Goal: Task Accomplishment & Management: Use online tool/utility

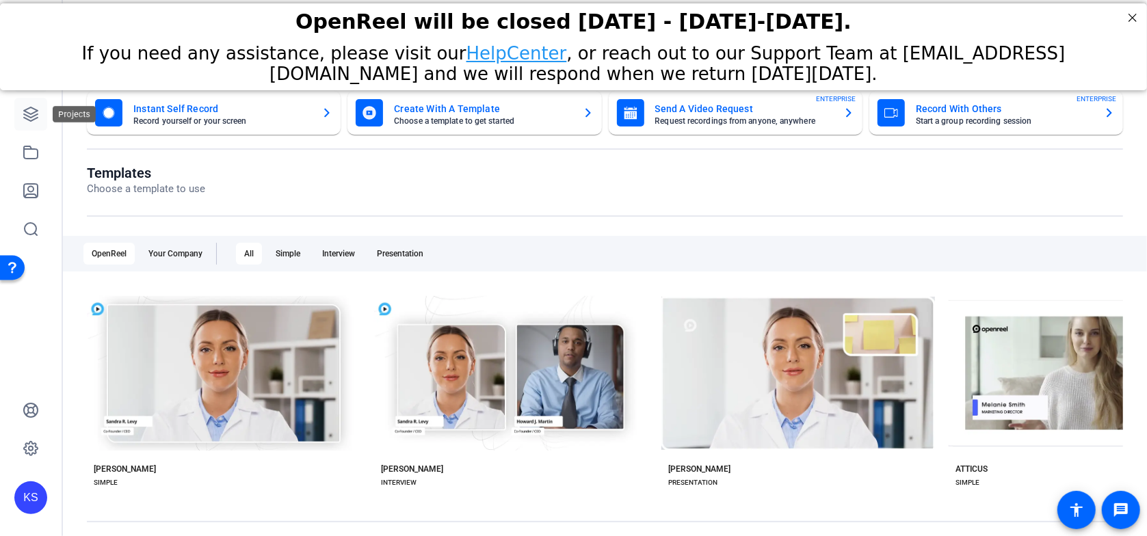
click at [35, 115] on icon at bounding box center [31, 114] width 14 height 14
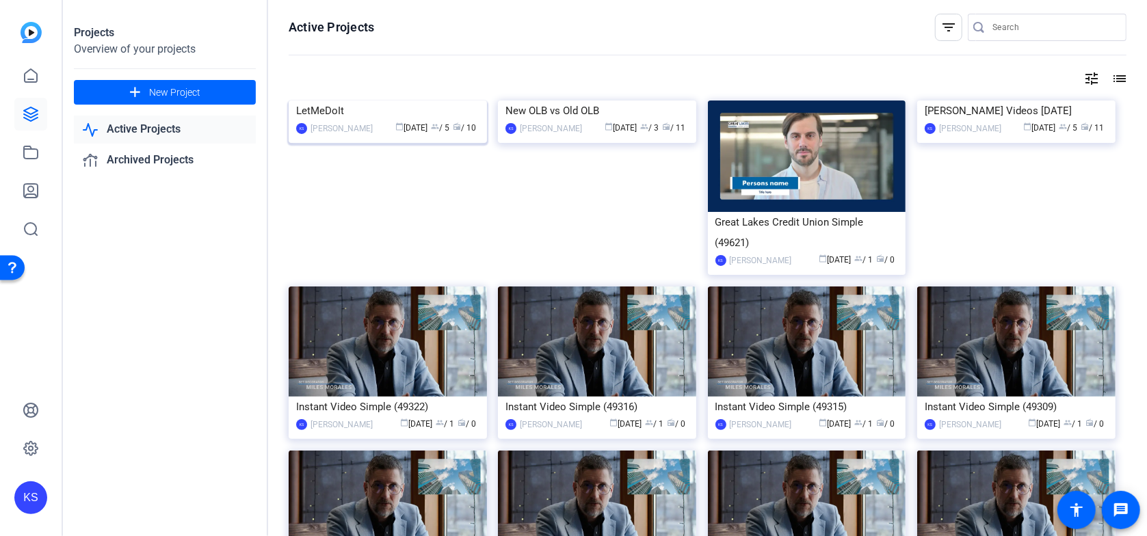
click at [389, 101] on img at bounding box center [388, 101] width 198 height 0
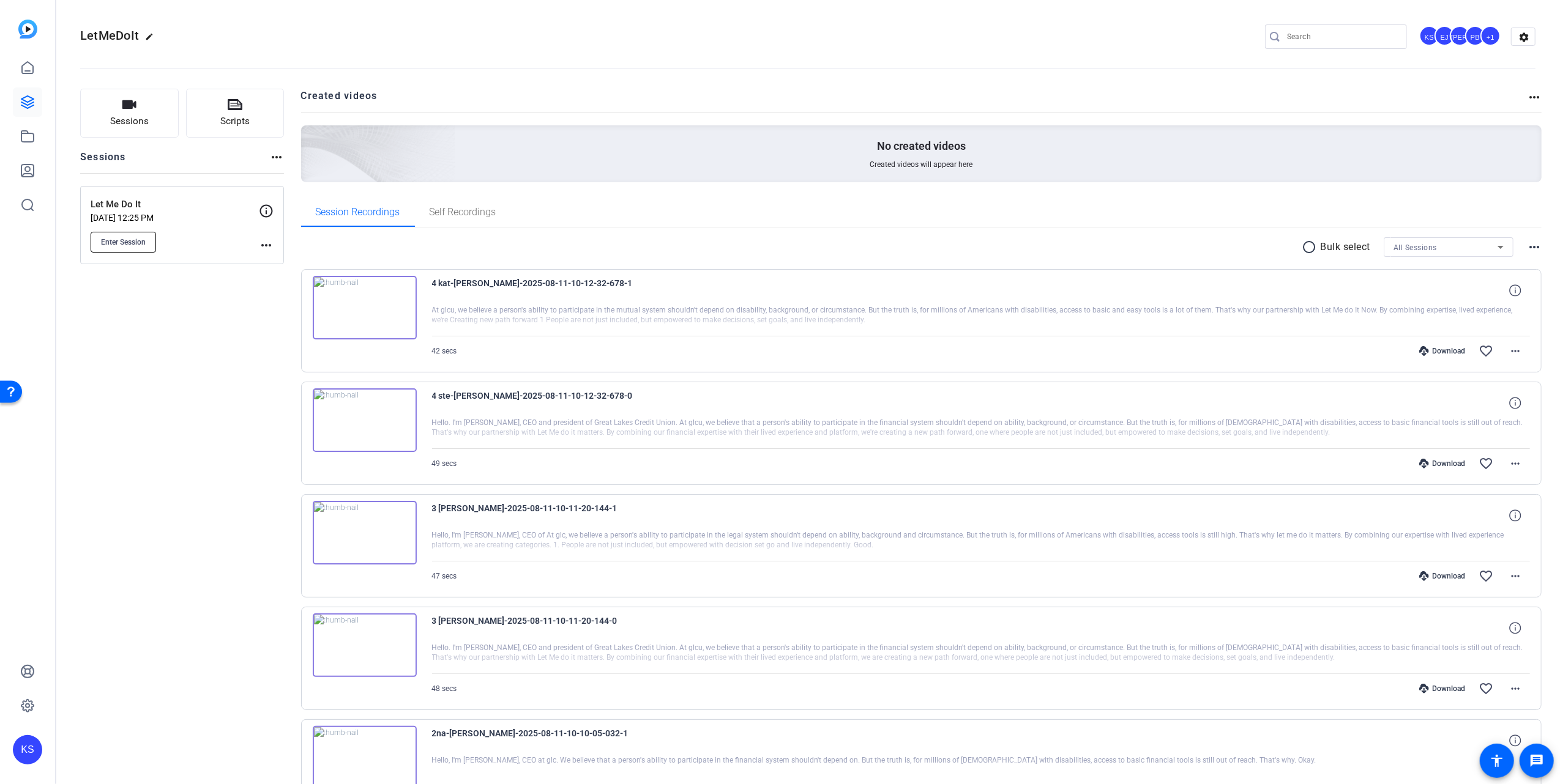
click at [125, 240] on span "Enter Session" at bounding box center [123, 241] width 45 height 10
click at [266, 243] on mat-icon "more_horiz" at bounding box center [266, 245] width 14 height 14
click at [175, 286] on div at bounding box center [780, 392] width 1560 height 784
click at [115, 240] on span "Enter Session" at bounding box center [123, 241] width 45 height 10
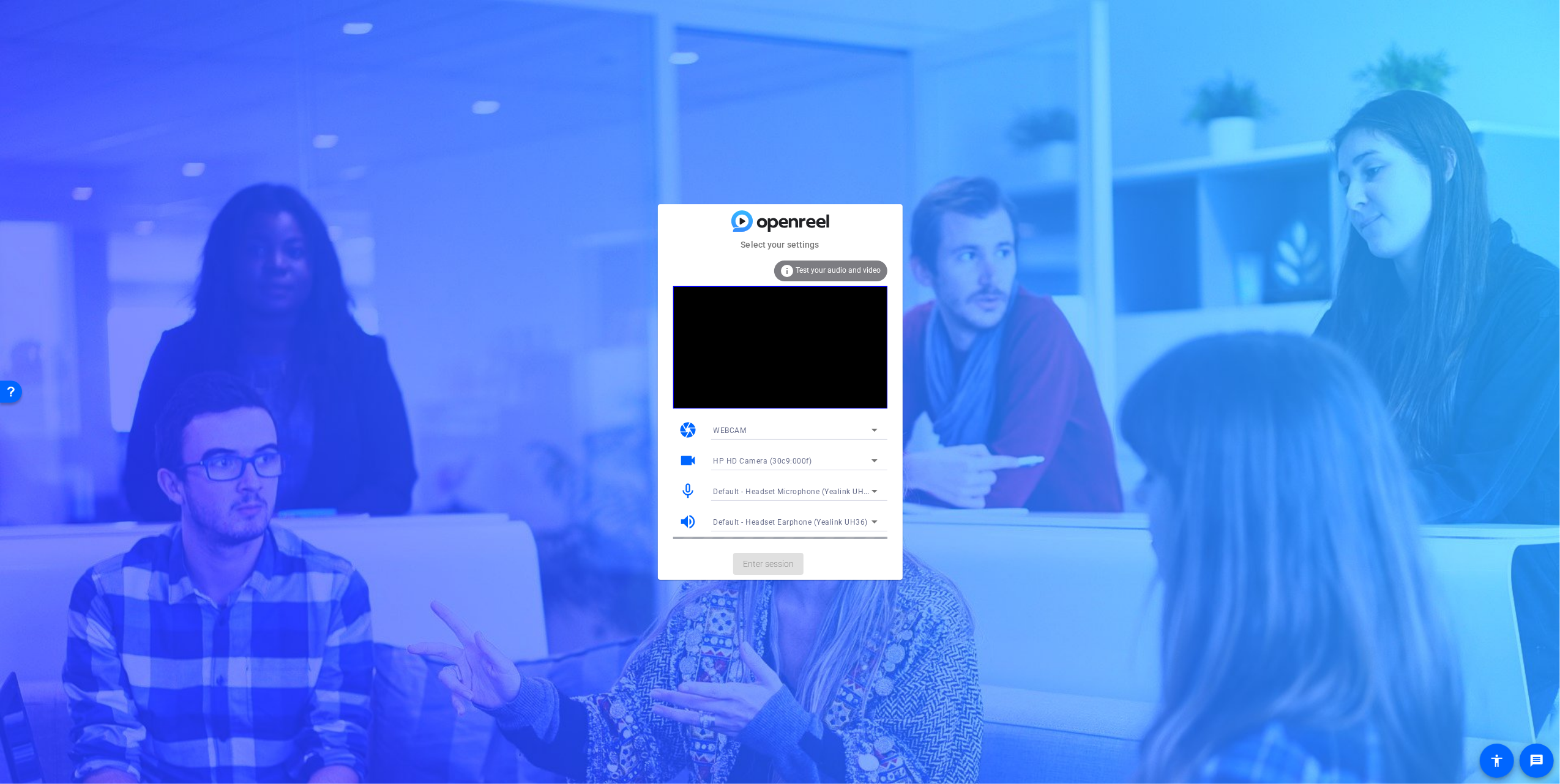
click at [755, 561] on mat-card-actions "Enter session" at bounding box center [780, 564] width 245 height 32
click at [767, 564] on span "Enter session" at bounding box center [767, 564] width 51 height 13
click at [751, 563] on mat-card-actions "Enter session" at bounding box center [780, 564] width 245 height 32
click at [781, 565] on span "Enter session" at bounding box center [767, 564] width 51 height 13
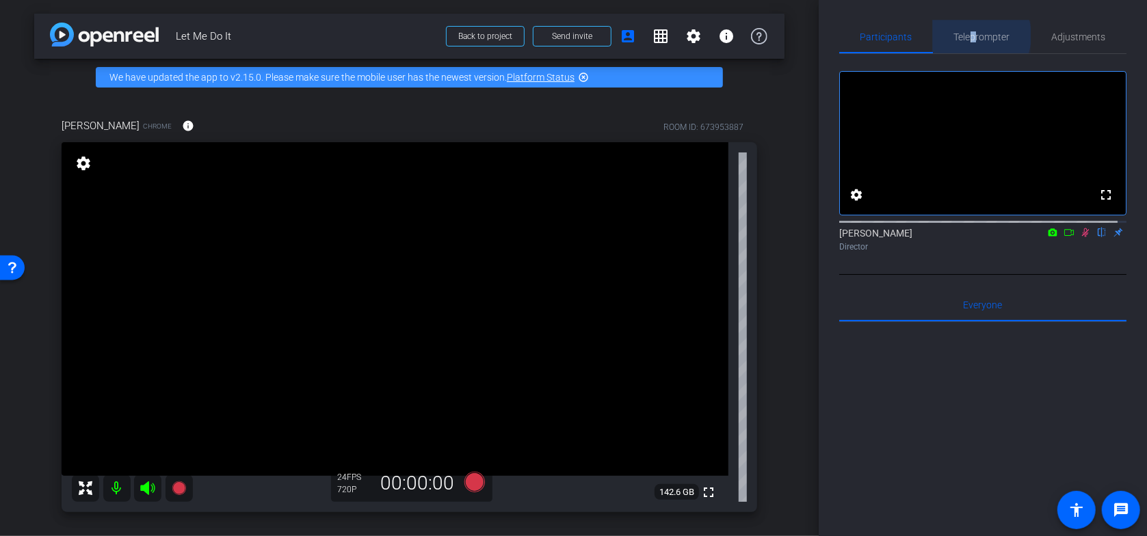
click at [969, 36] on span "Teleprompter" at bounding box center [982, 37] width 56 height 10
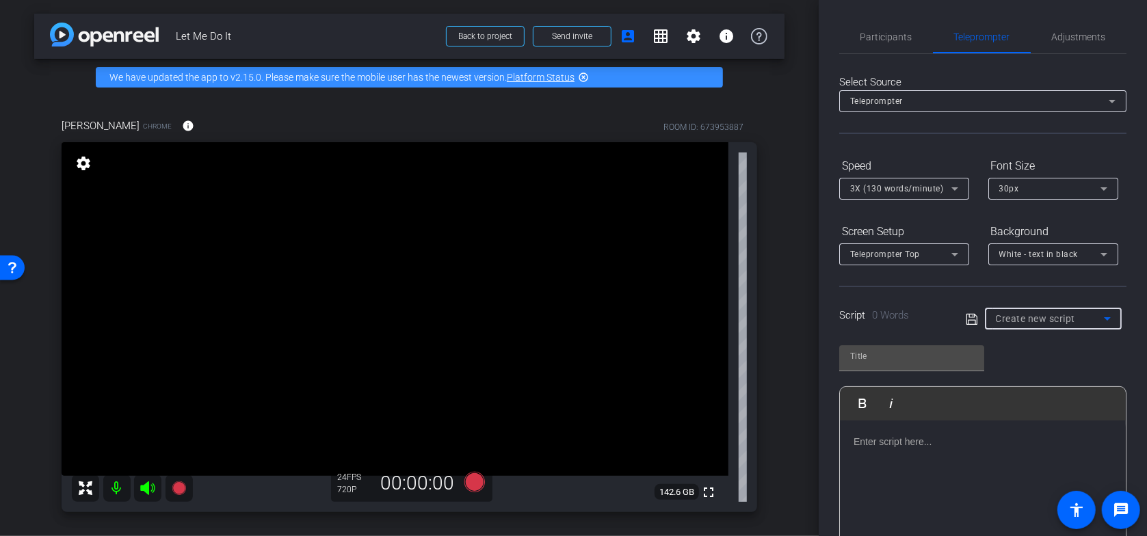
click at [1100, 322] on icon at bounding box center [1107, 319] width 16 height 16
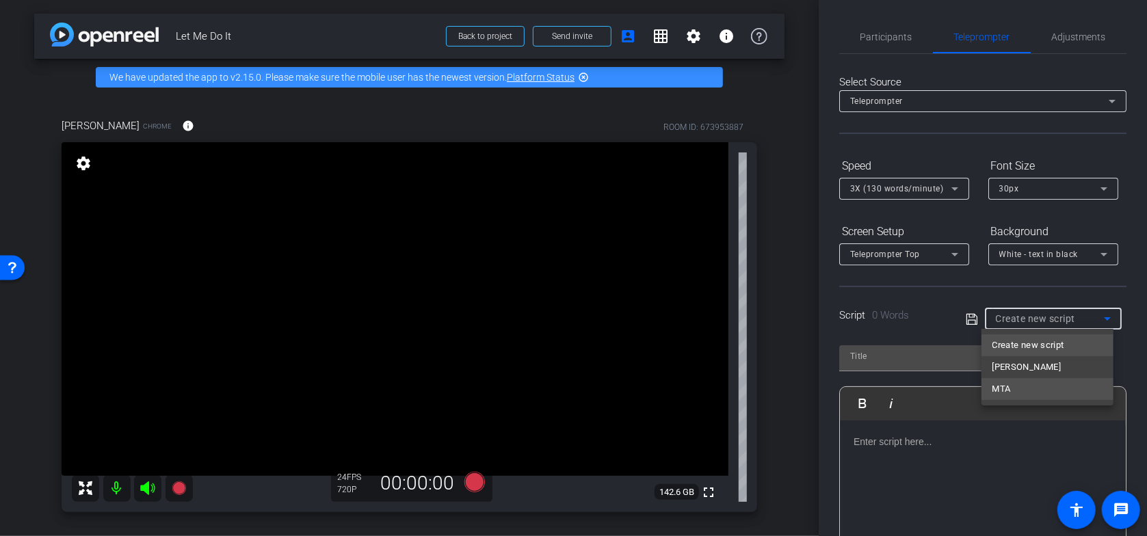
click at [1027, 386] on mat-option "MTA" at bounding box center [1048, 389] width 132 height 22
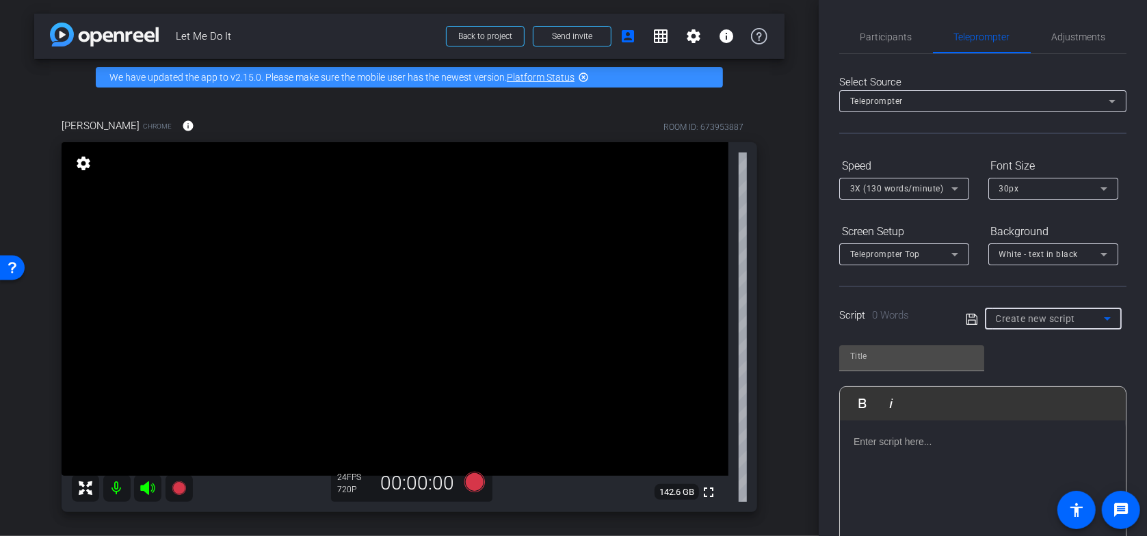
type input "MTA"
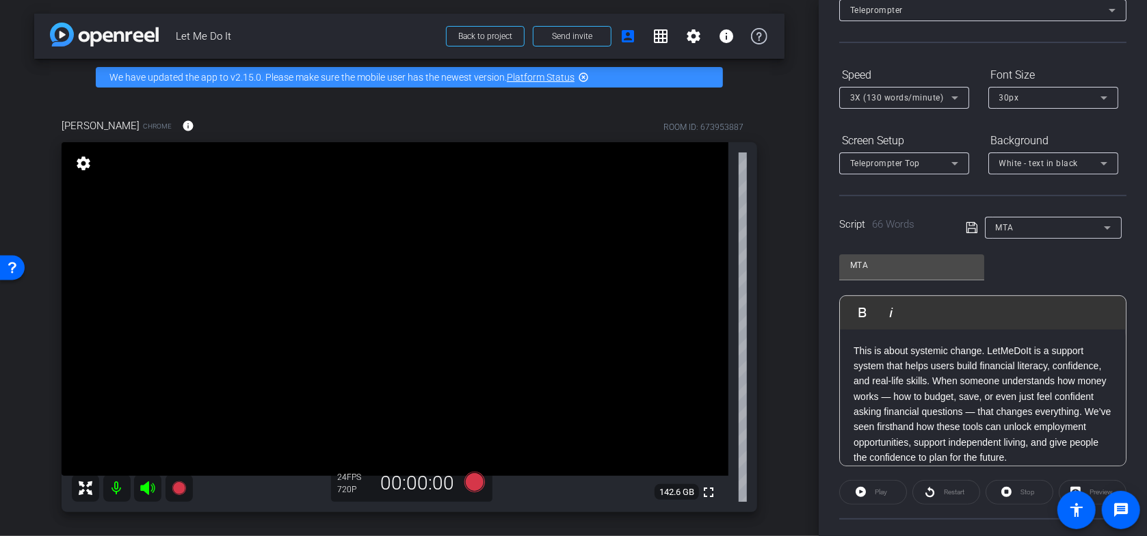
click at [775, 450] on div "Michael T Abraham Chrome info ROOM ID: 673953887 fullscreen settings 142.6 GB 2…" at bounding box center [409, 311] width 750 height 430
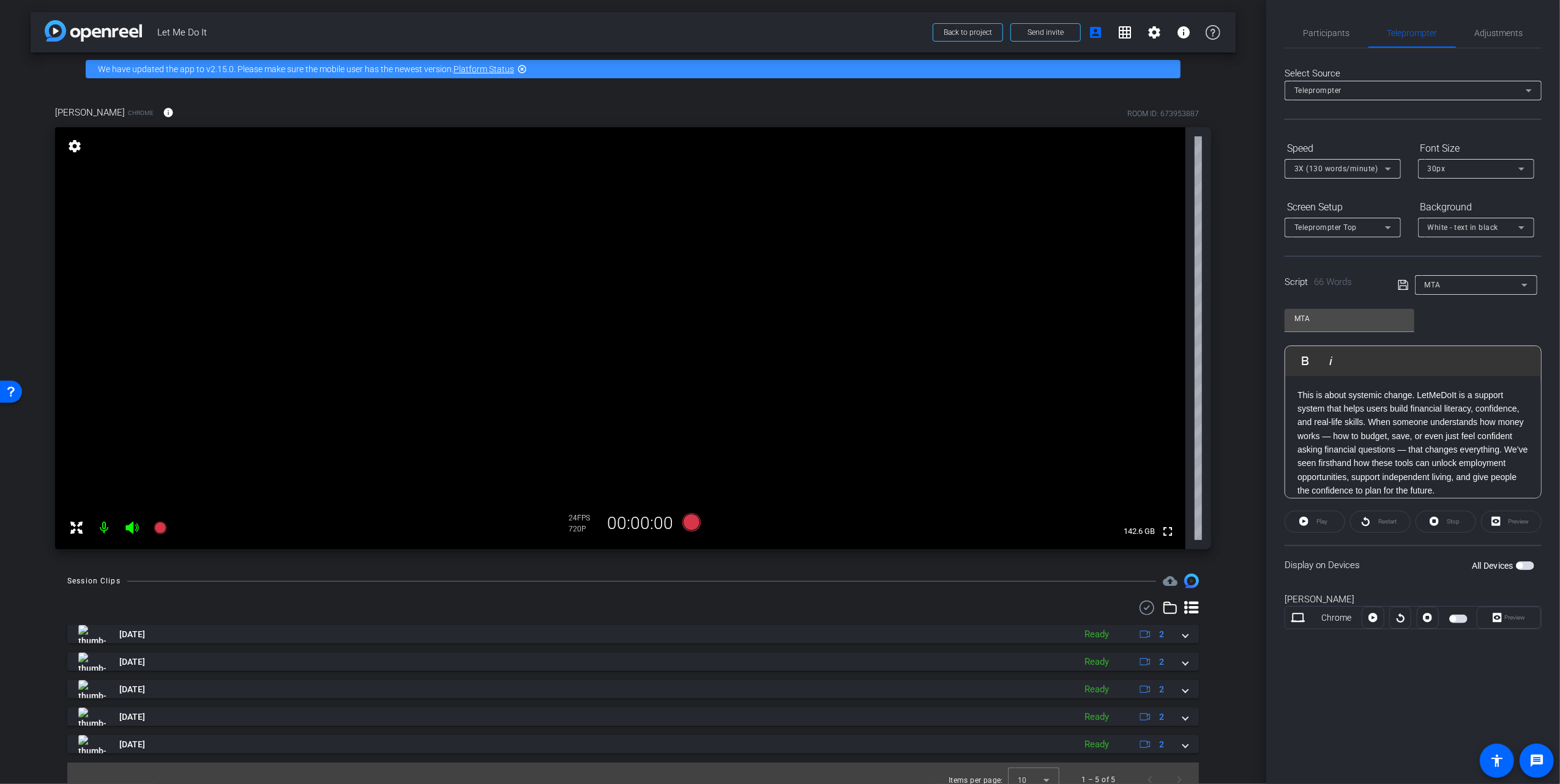
scroll to position [13, 0]
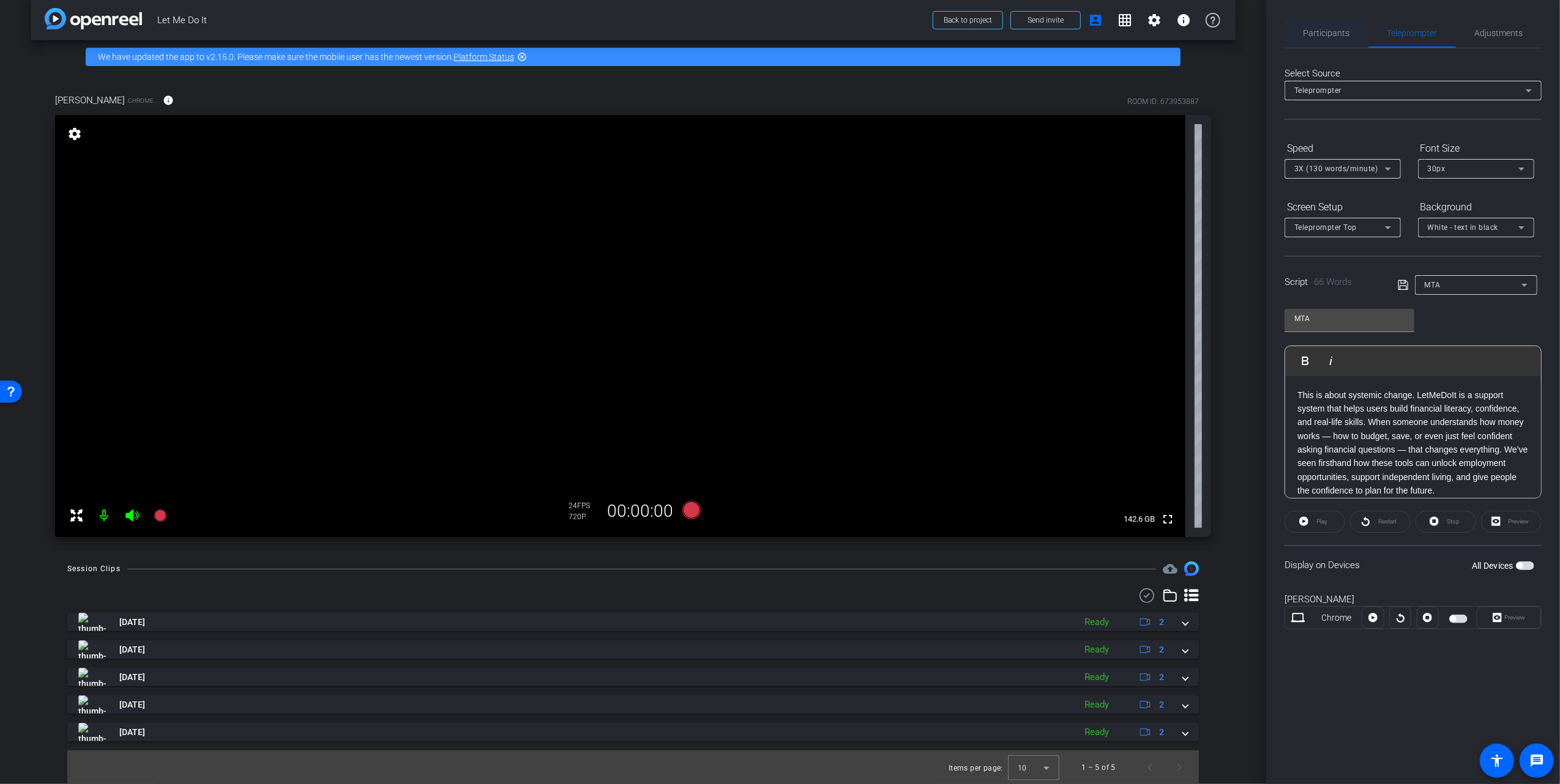
click at [1320, 34] on span "Participants" at bounding box center [1327, 33] width 47 height 9
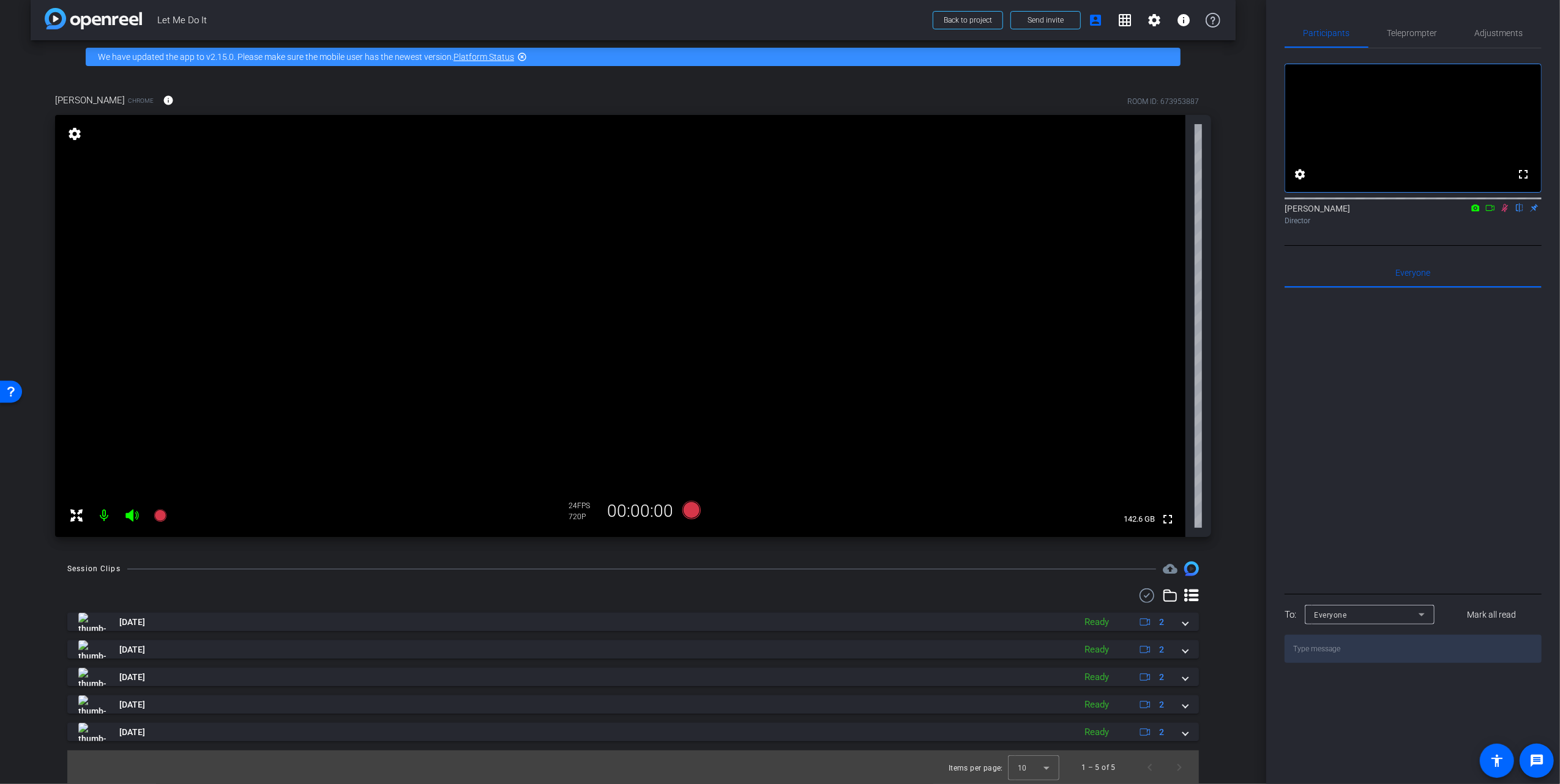
click at [1505, 212] on icon at bounding box center [1505, 208] width 10 height 9
click at [1418, 32] on span "Teleprompter" at bounding box center [1412, 33] width 50 height 9
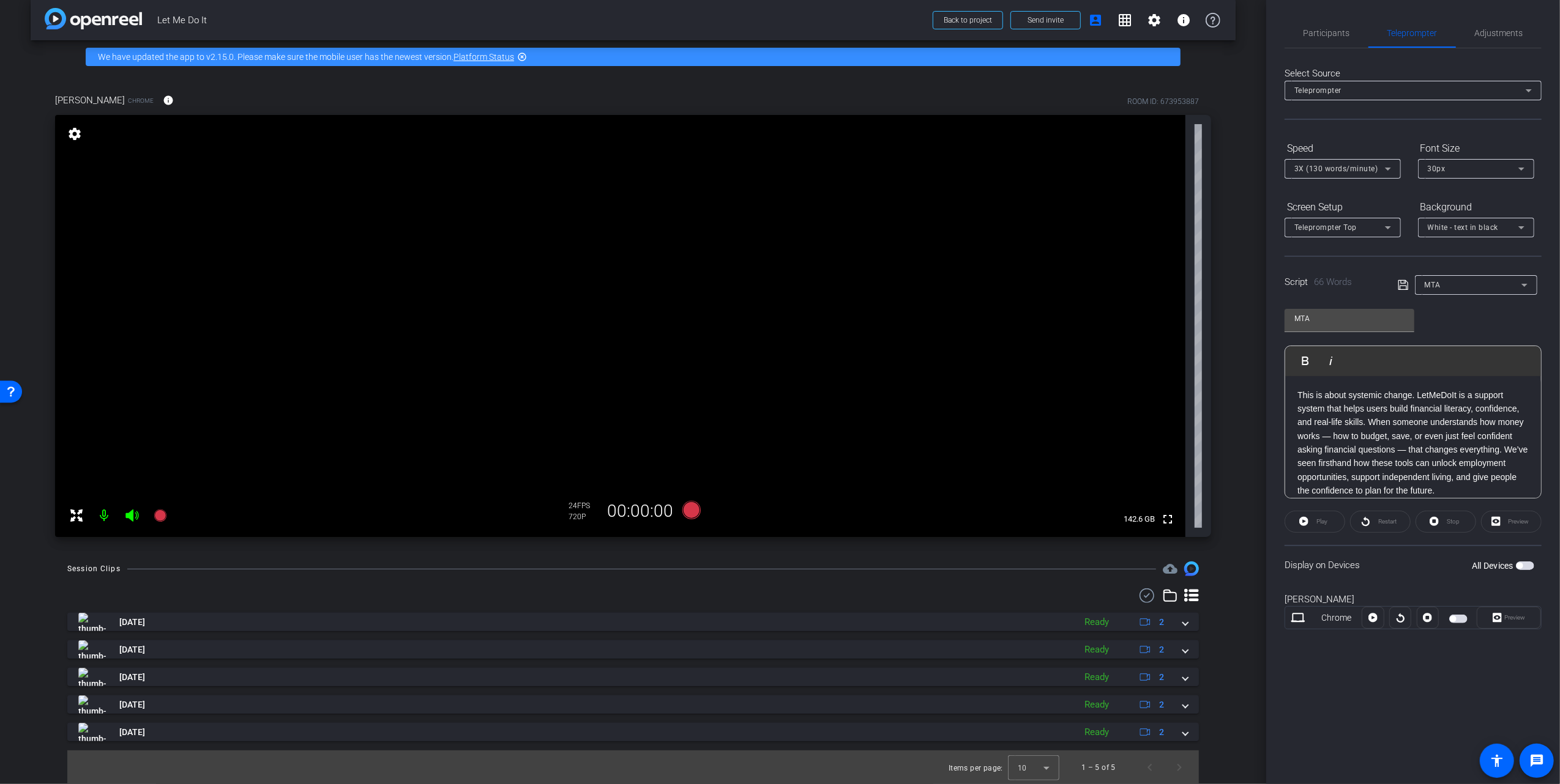
click at [1528, 568] on span "button" at bounding box center [1524, 566] width 19 height 9
click at [684, 512] on icon at bounding box center [691, 510] width 19 height 19
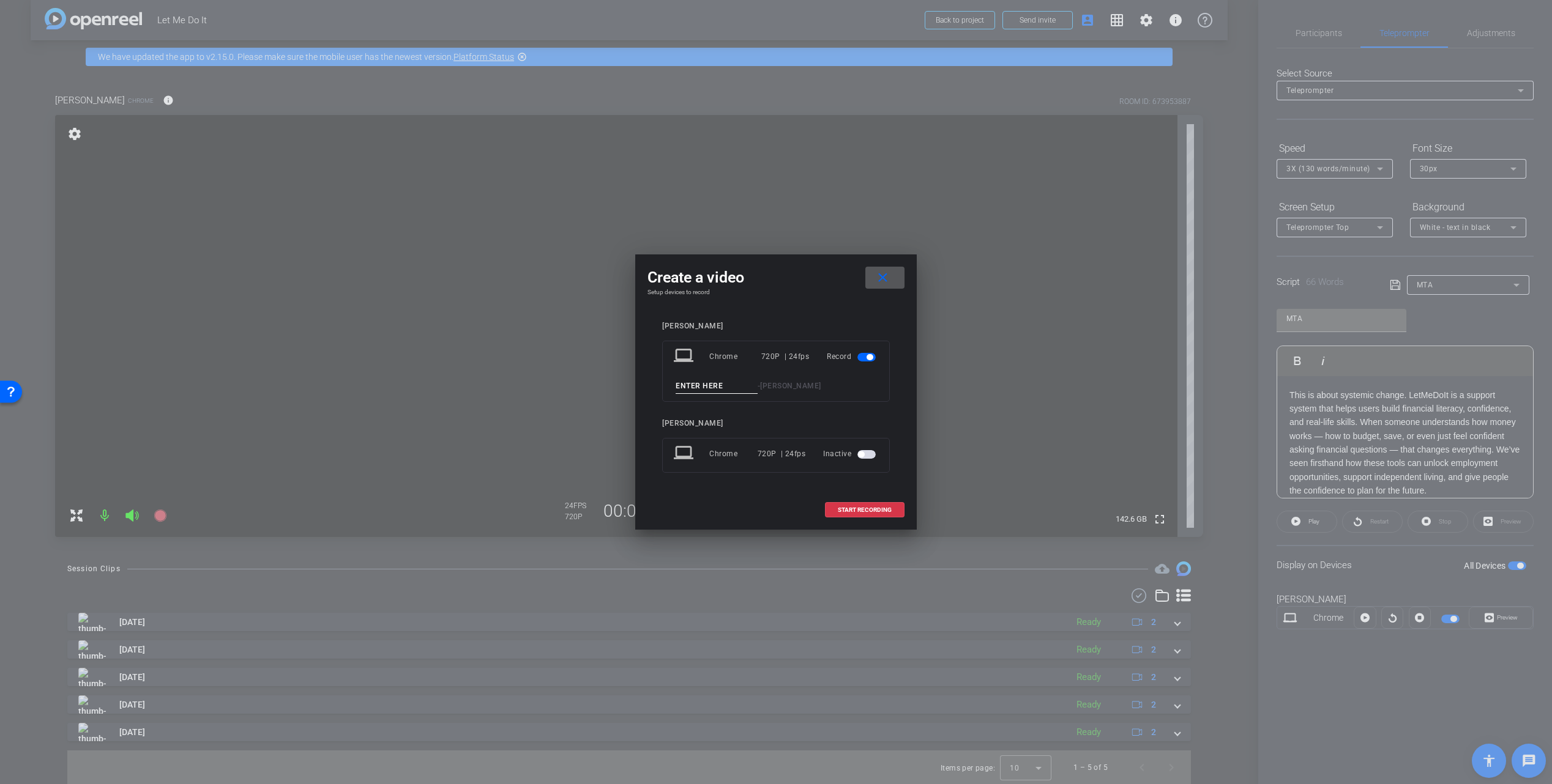
click at [861, 456] on span "button" at bounding box center [861, 454] width 6 height 6
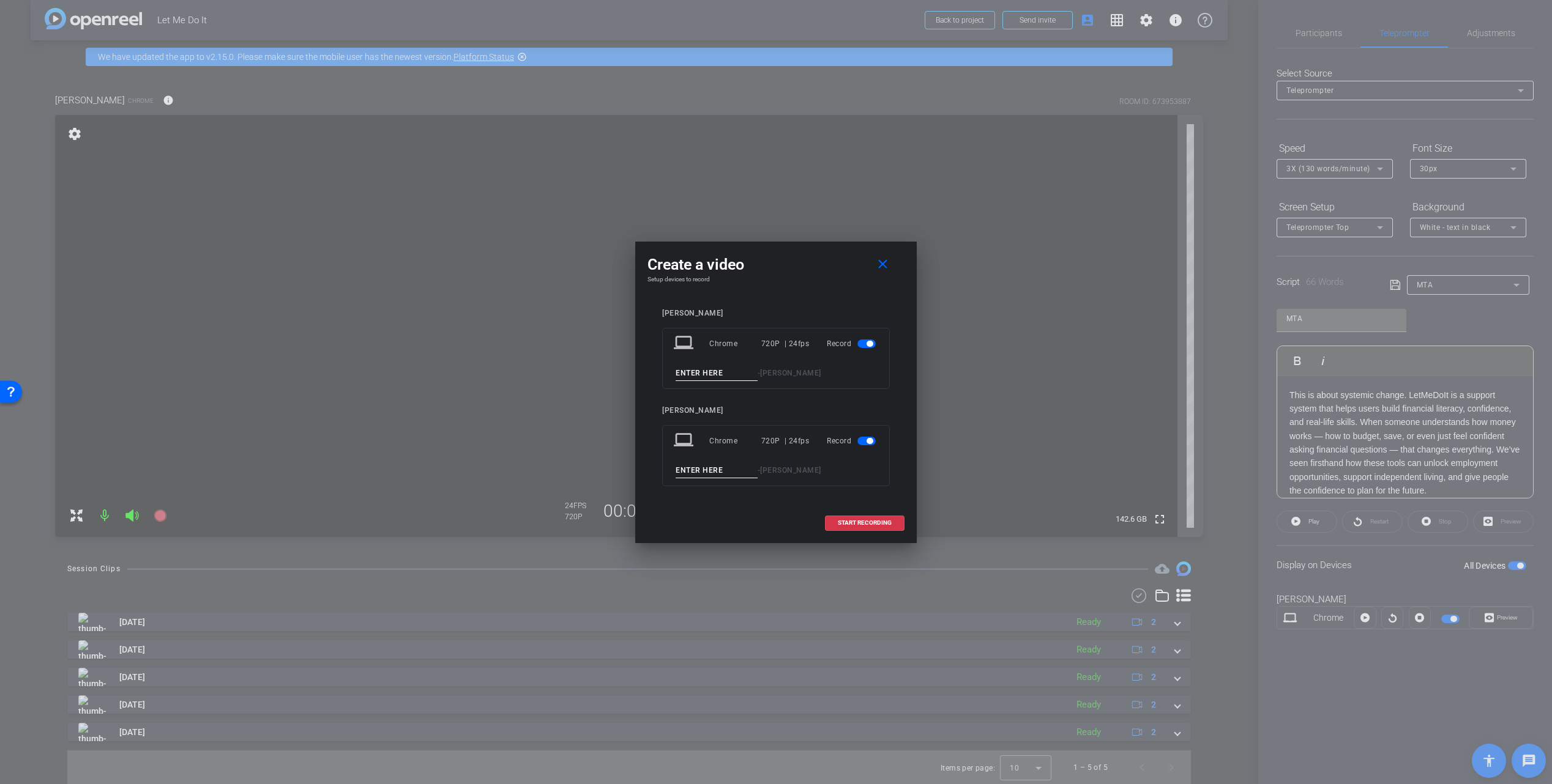
click at [861, 444] on span "button" at bounding box center [866, 441] width 19 height 9
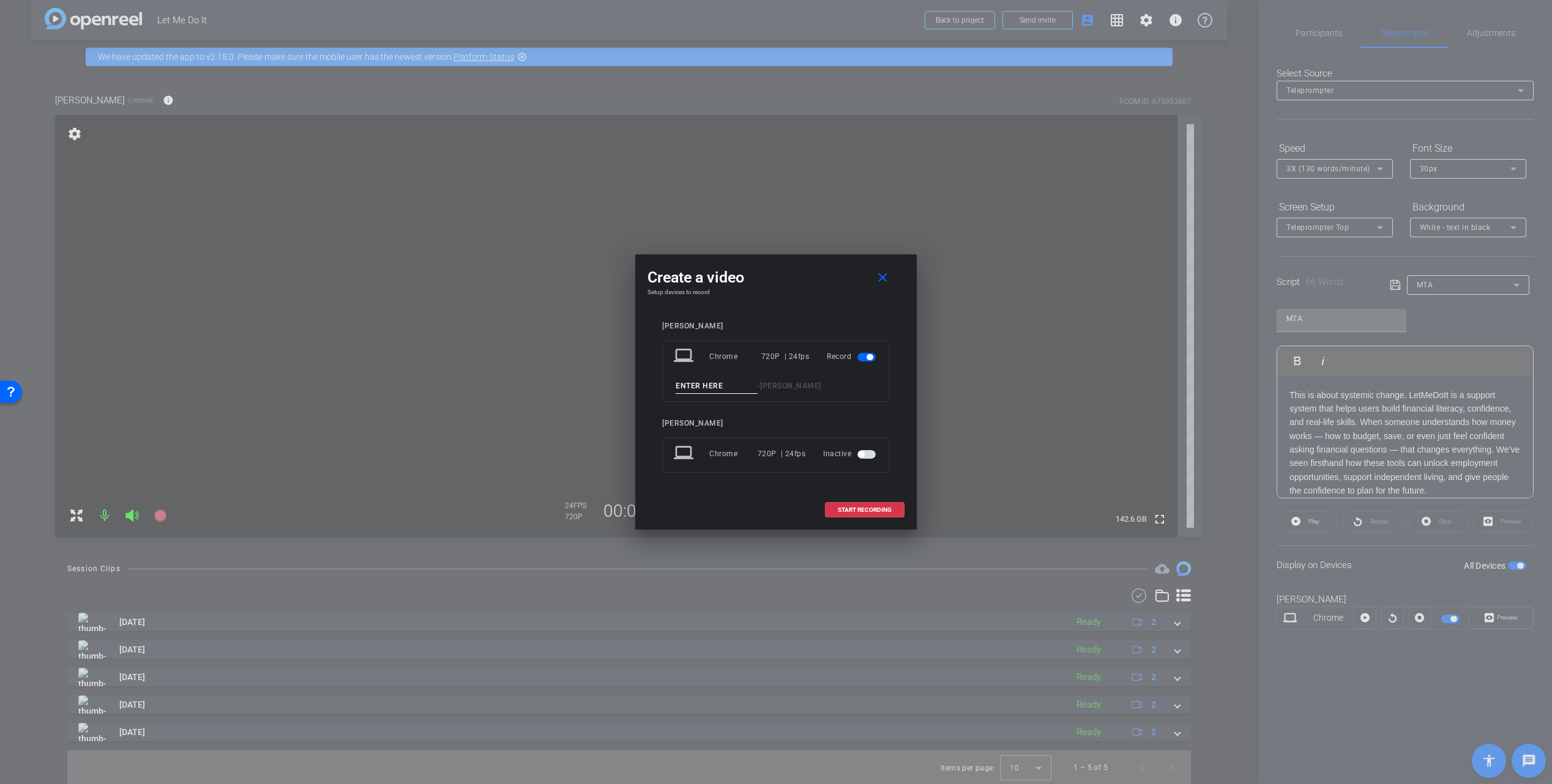
drag, startPoint x: 691, startPoint y: 386, endPoint x: 717, endPoint y: 386, distance: 26.0
click at [691, 386] on input at bounding box center [717, 385] width 82 height 15
type input "MTA1"
click at [852, 510] on span "START RECORDING" at bounding box center [864, 510] width 54 height 6
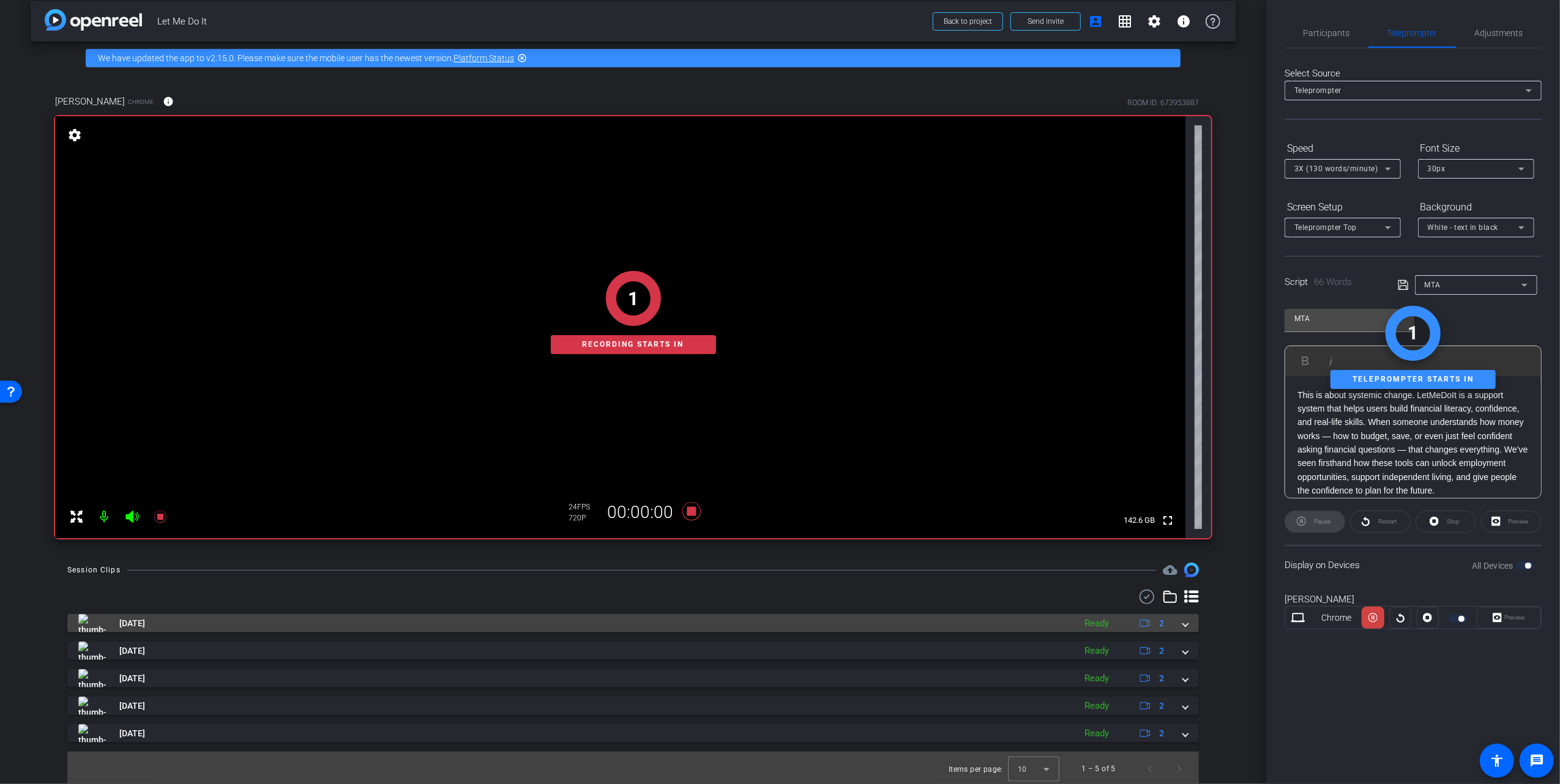
scroll to position [13, 0]
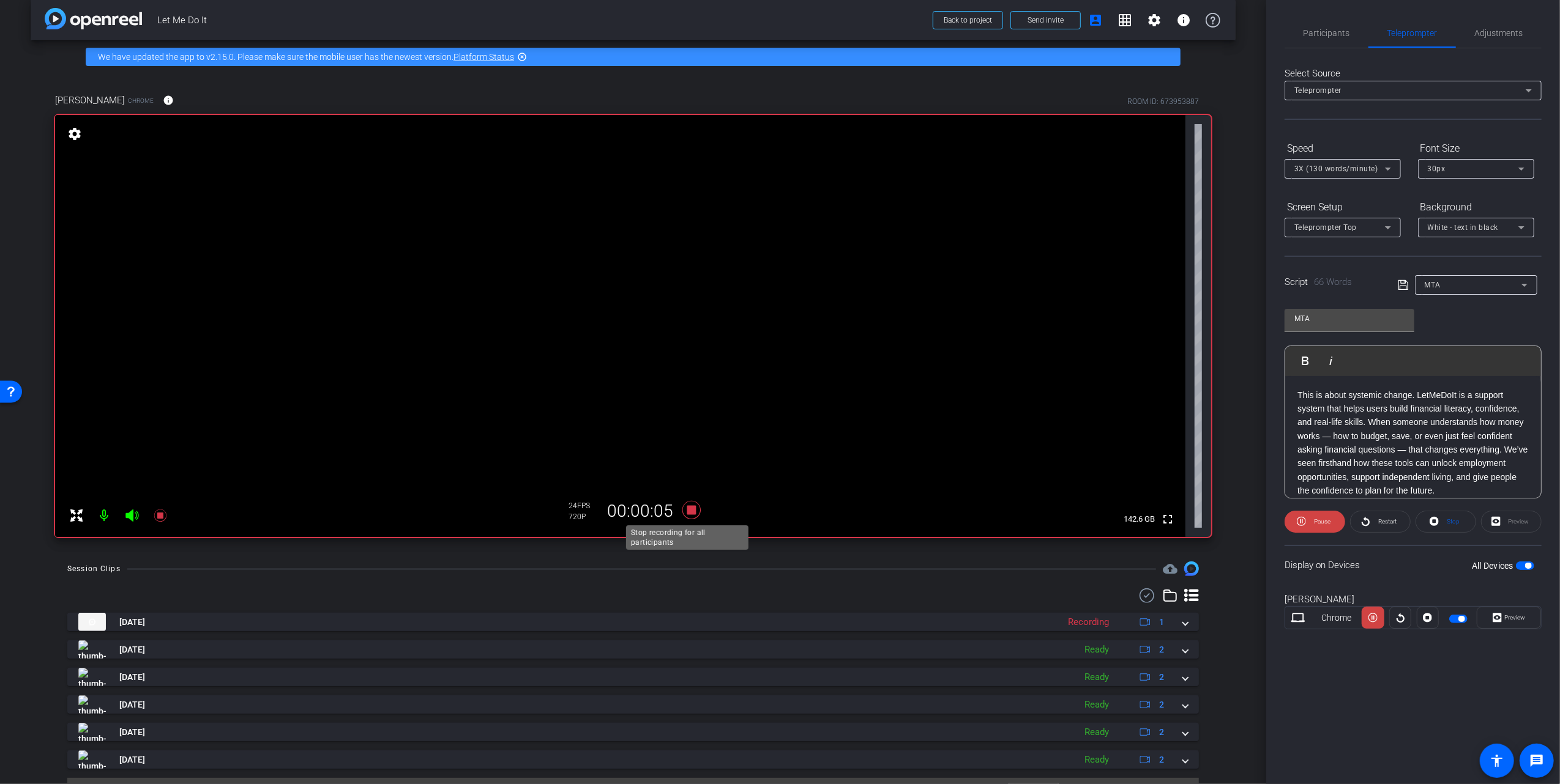
click at [686, 510] on icon at bounding box center [691, 510] width 19 height 19
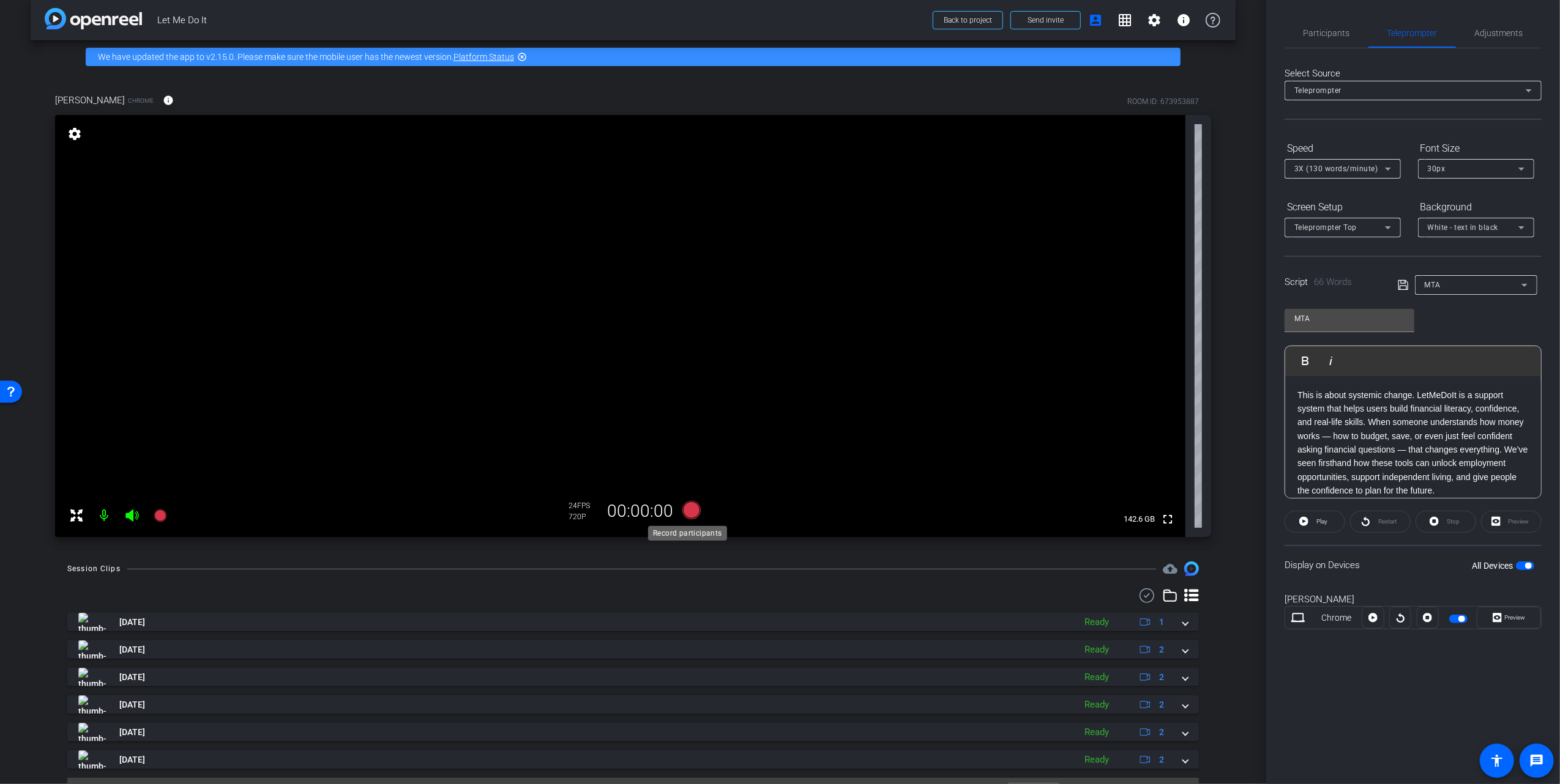
click at [684, 504] on icon at bounding box center [691, 510] width 19 height 19
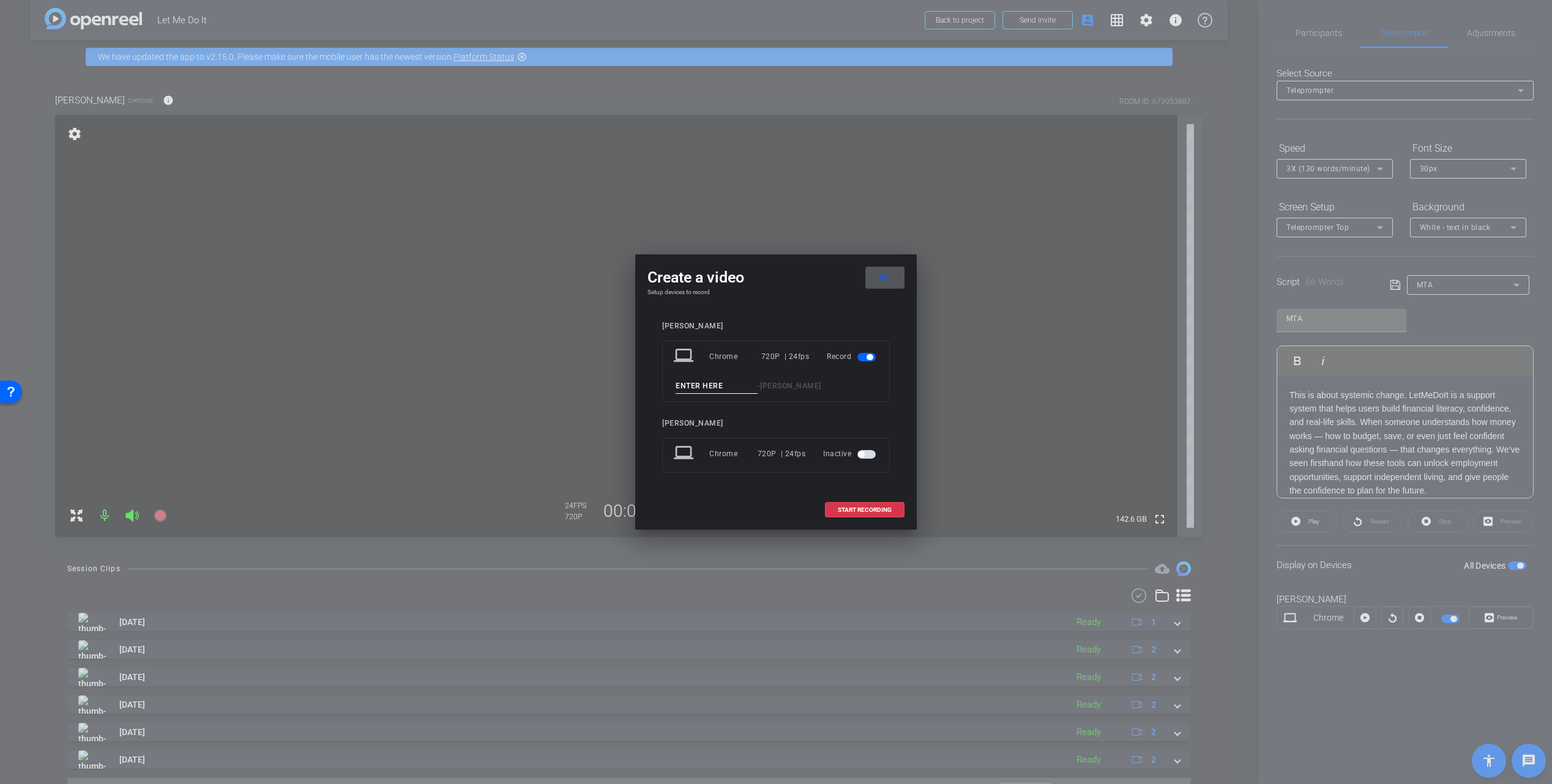
click at [701, 383] on input at bounding box center [717, 385] width 82 height 15
type input "MTA2"
click at [862, 507] on span "START RECORDING" at bounding box center [864, 510] width 54 height 6
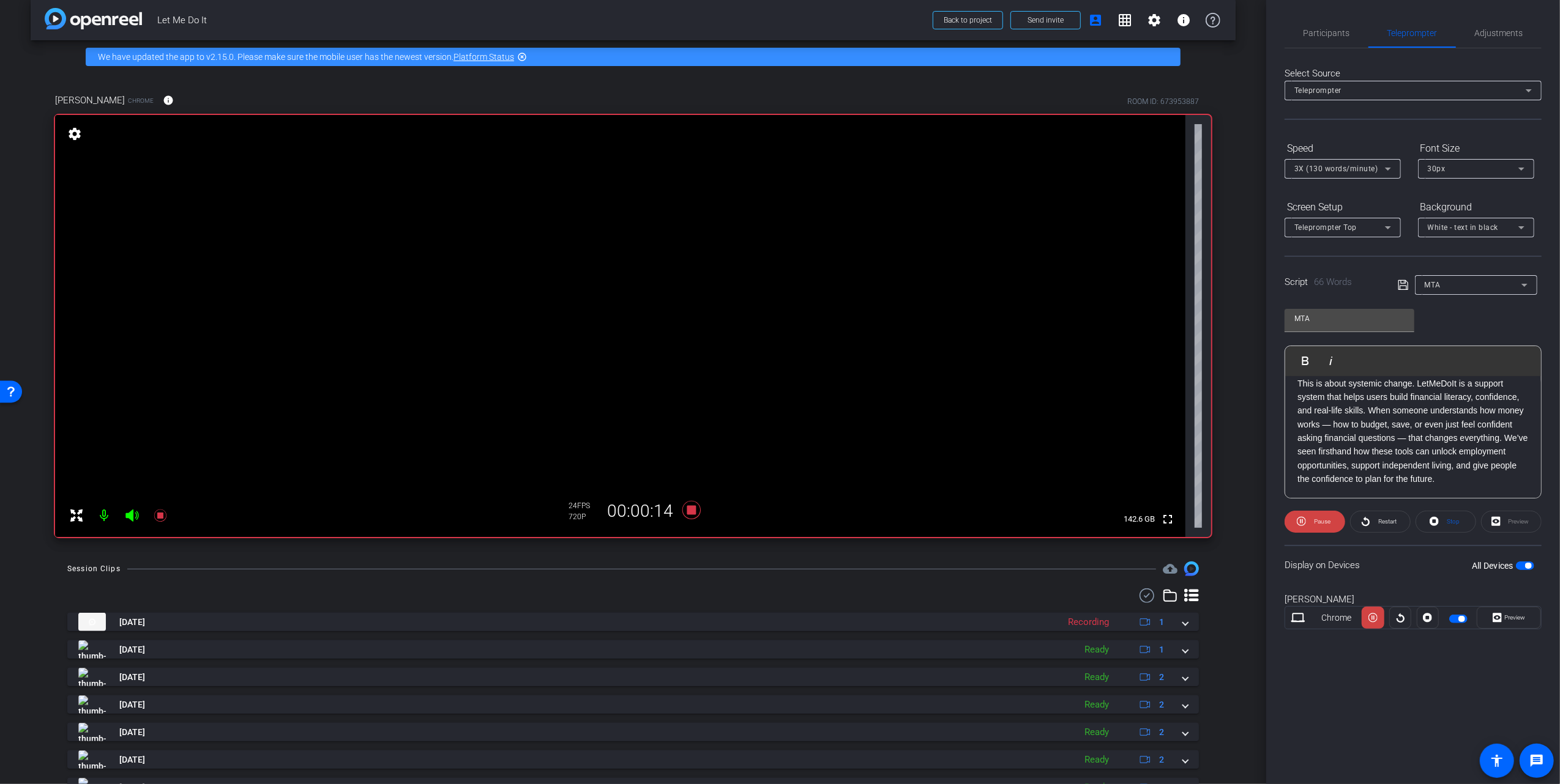
scroll to position [25, 0]
click at [684, 515] on icon at bounding box center [691, 510] width 30 height 22
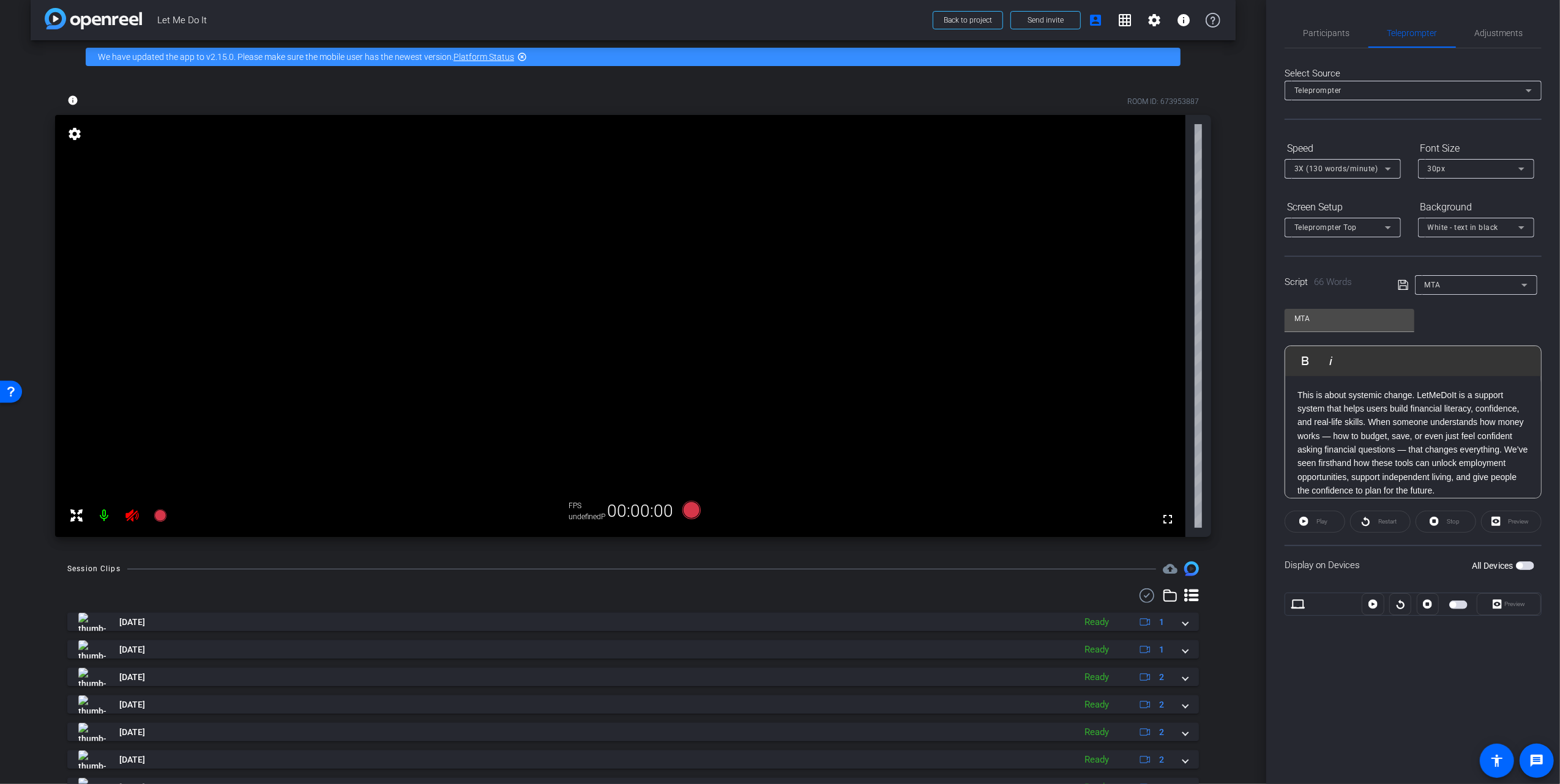
scroll to position [0, 0]
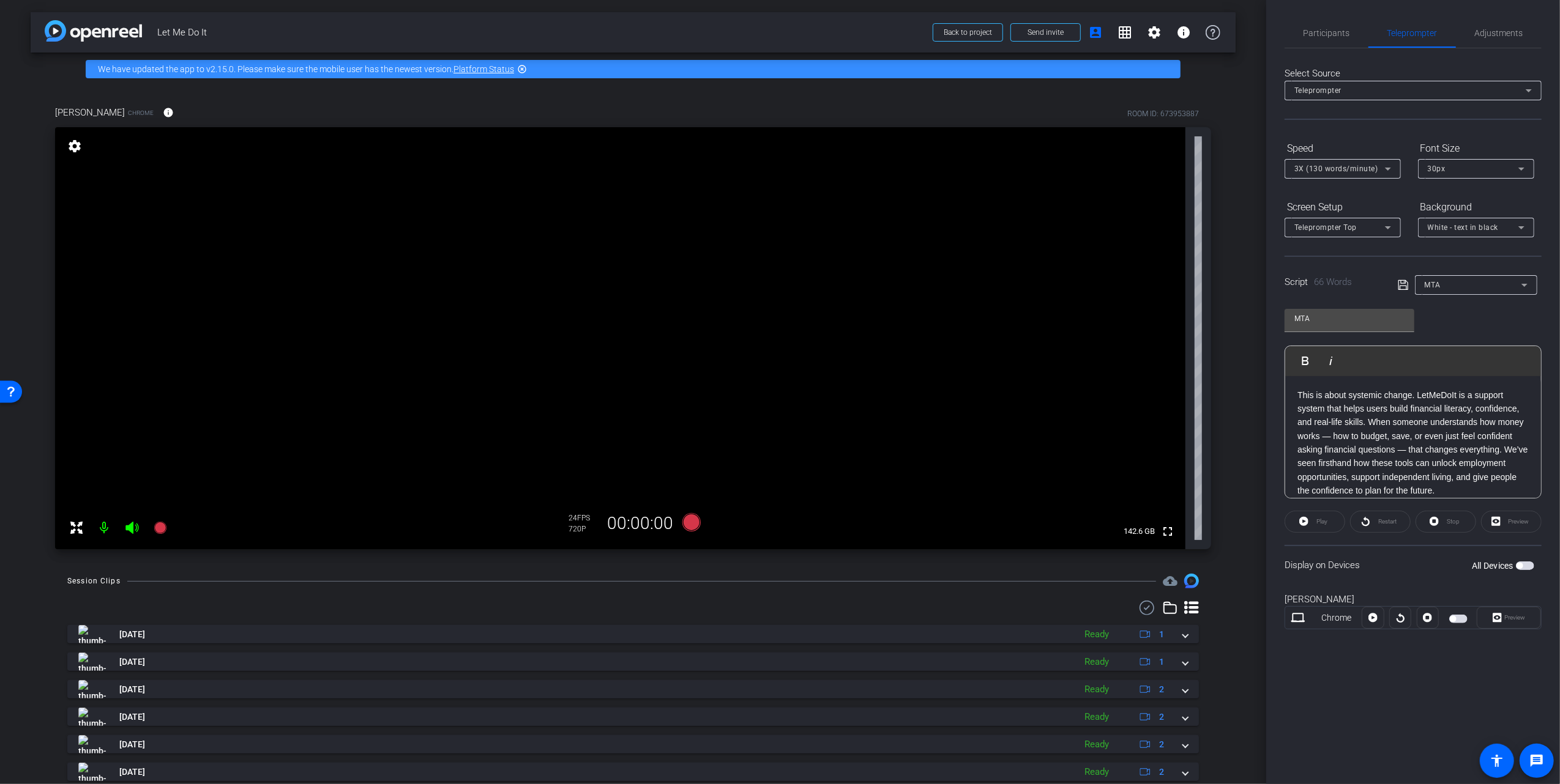
click at [1298, 394] on p "This is about systemic change. LetMeDoIt is a support system that helps users b…" at bounding box center [1412, 443] width 232 height 109
click at [1401, 285] on icon at bounding box center [1402, 284] width 10 height 10
click at [1504, 426] on p "Hi I'm Michael Abraham, Chief Strategy Officer at Great Lakes Credit Union. Thi…" at bounding box center [1412, 456] width 232 height 137
click at [684, 522] on icon at bounding box center [691, 522] width 19 height 19
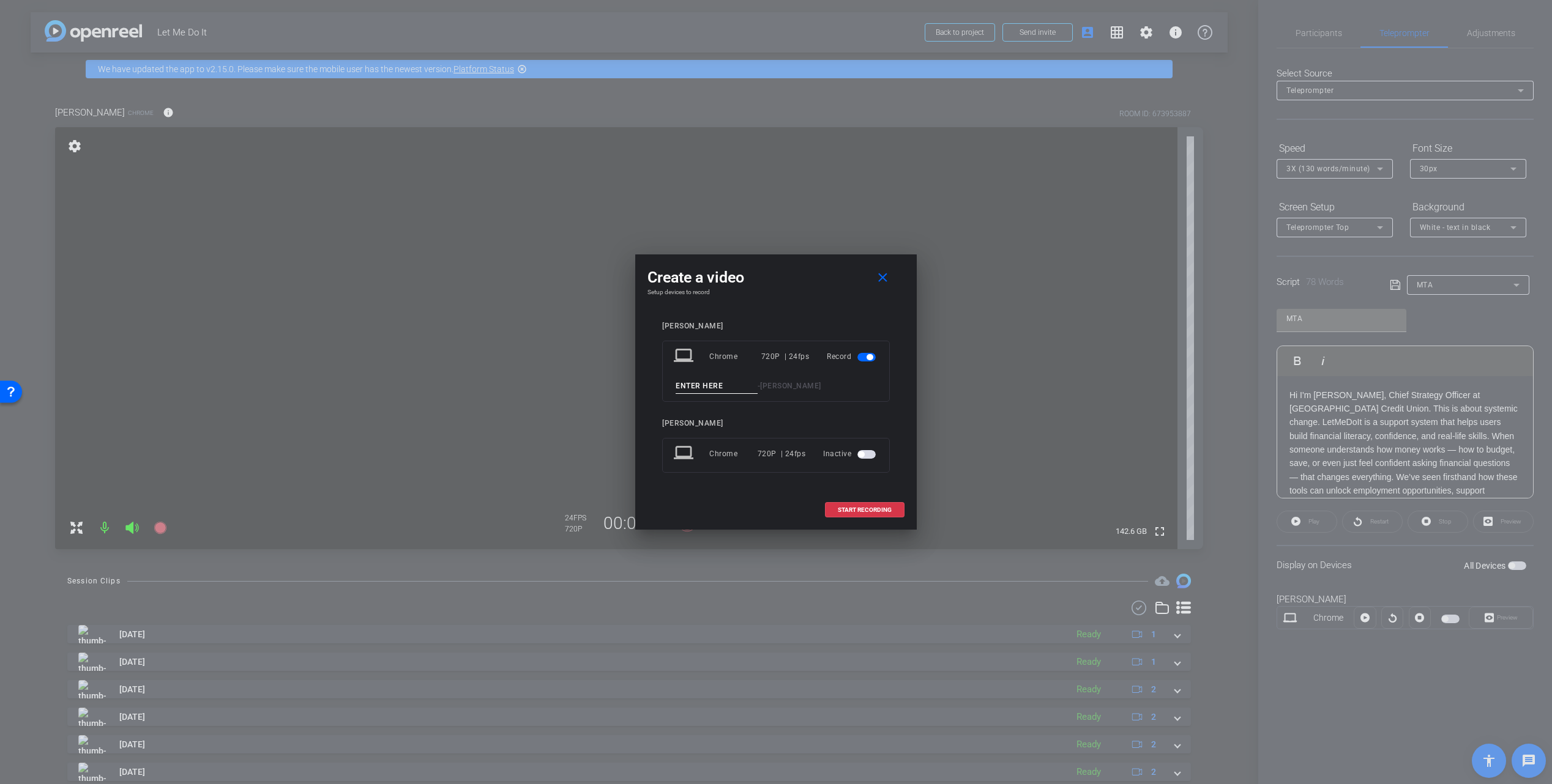
click at [701, 384] on input at bounding box center [717, 385] width 82 height 15
type input "MTA3"
click at [851, 508] on span "START RECORDING" at bounding box center [864, 510] width 54 height 6
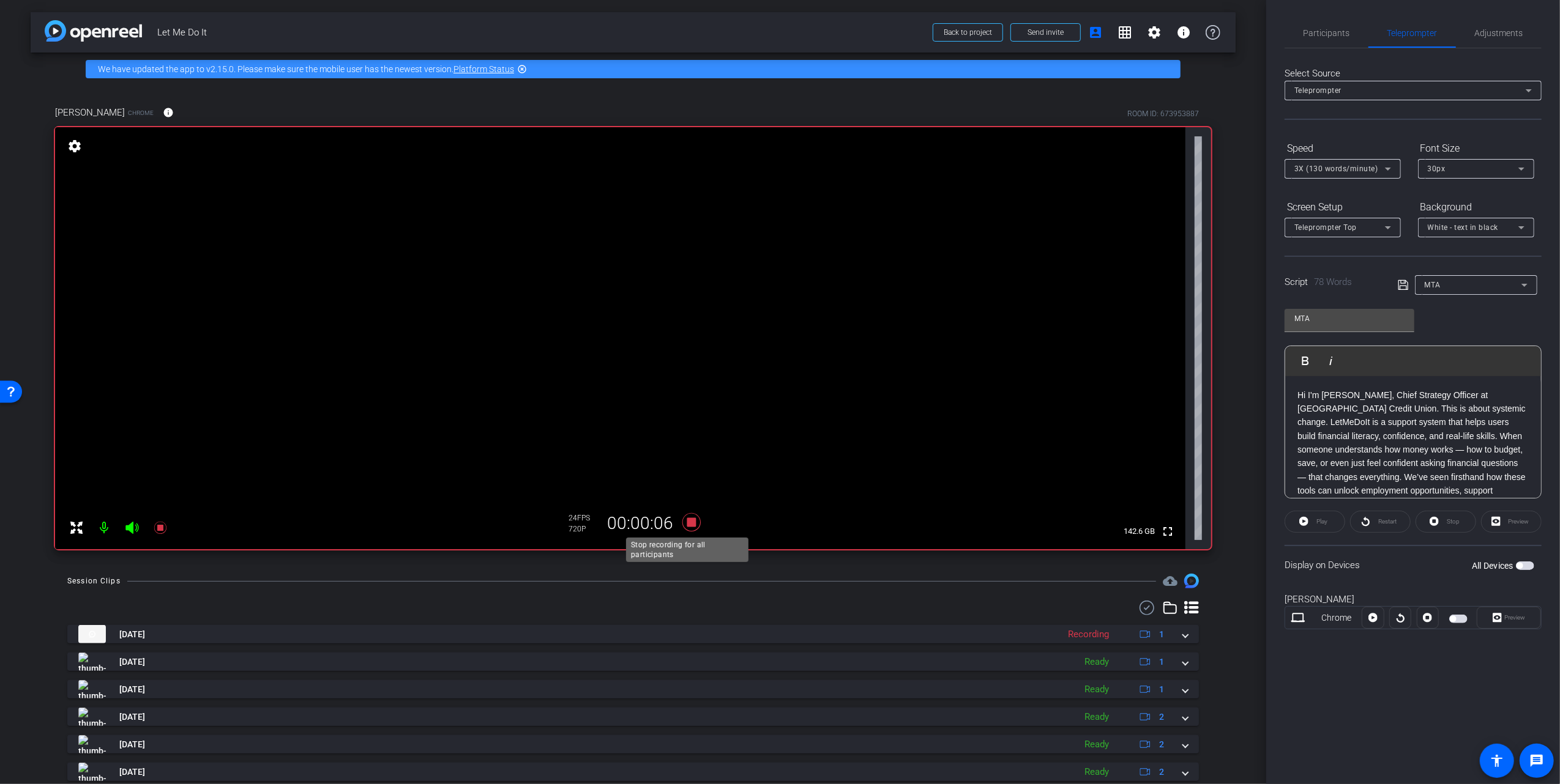
click at [687, 522] on icon at bounding box center [691, 522] width 19 height 19
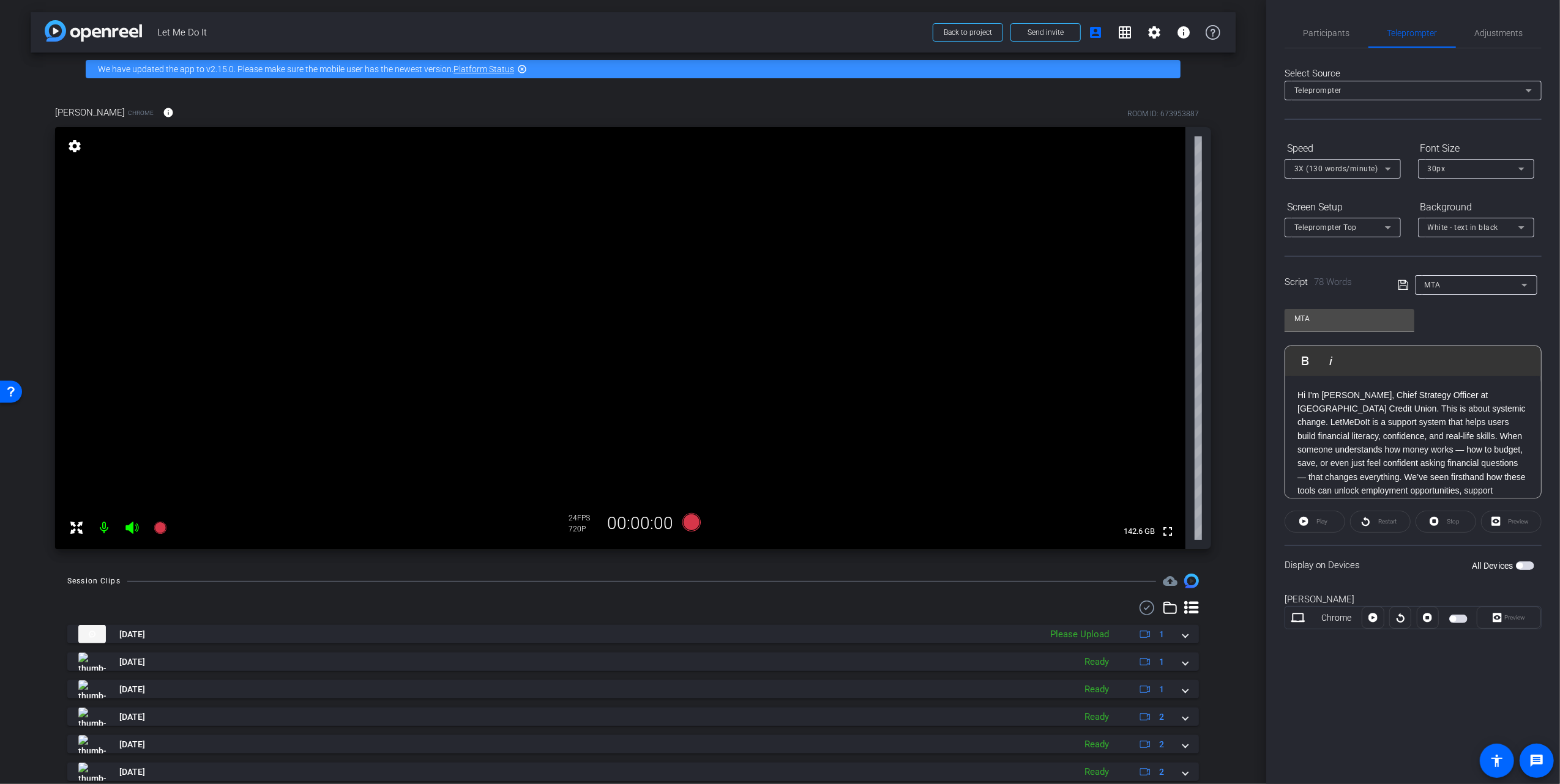
click at [1403, 284] on icon at bounding box center [1403, 285] width 11 height 14
click at [687, 519] on icon at bounding box center [691, 522] width 19 height 19
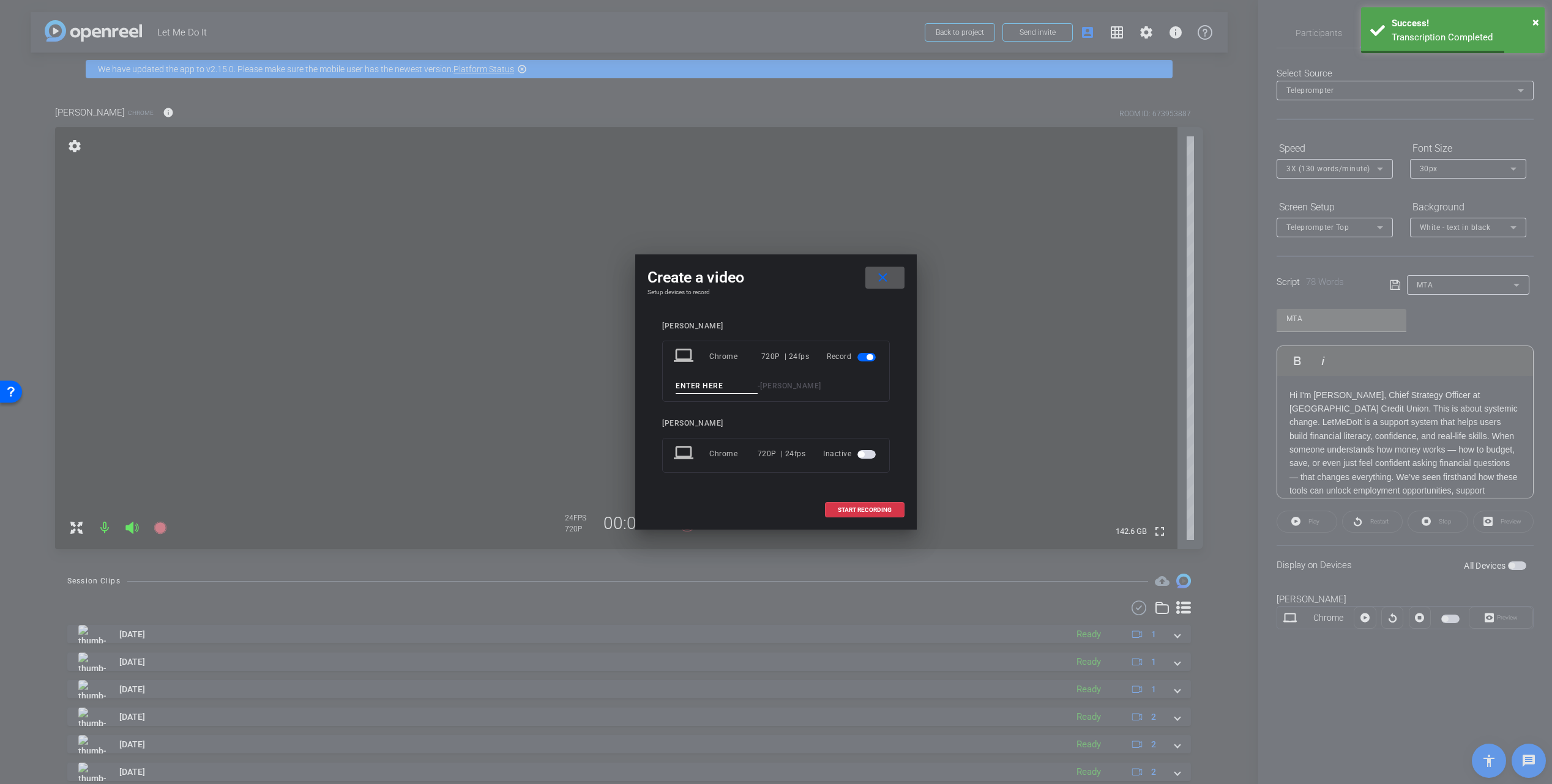
click at [724, 380] on input at bounding box center [717, 385] width 82 height 15
type input "MTA4"
click at [867, 510] on span "START RECORDING" at bounding box center [864, 510] width 54 height 6
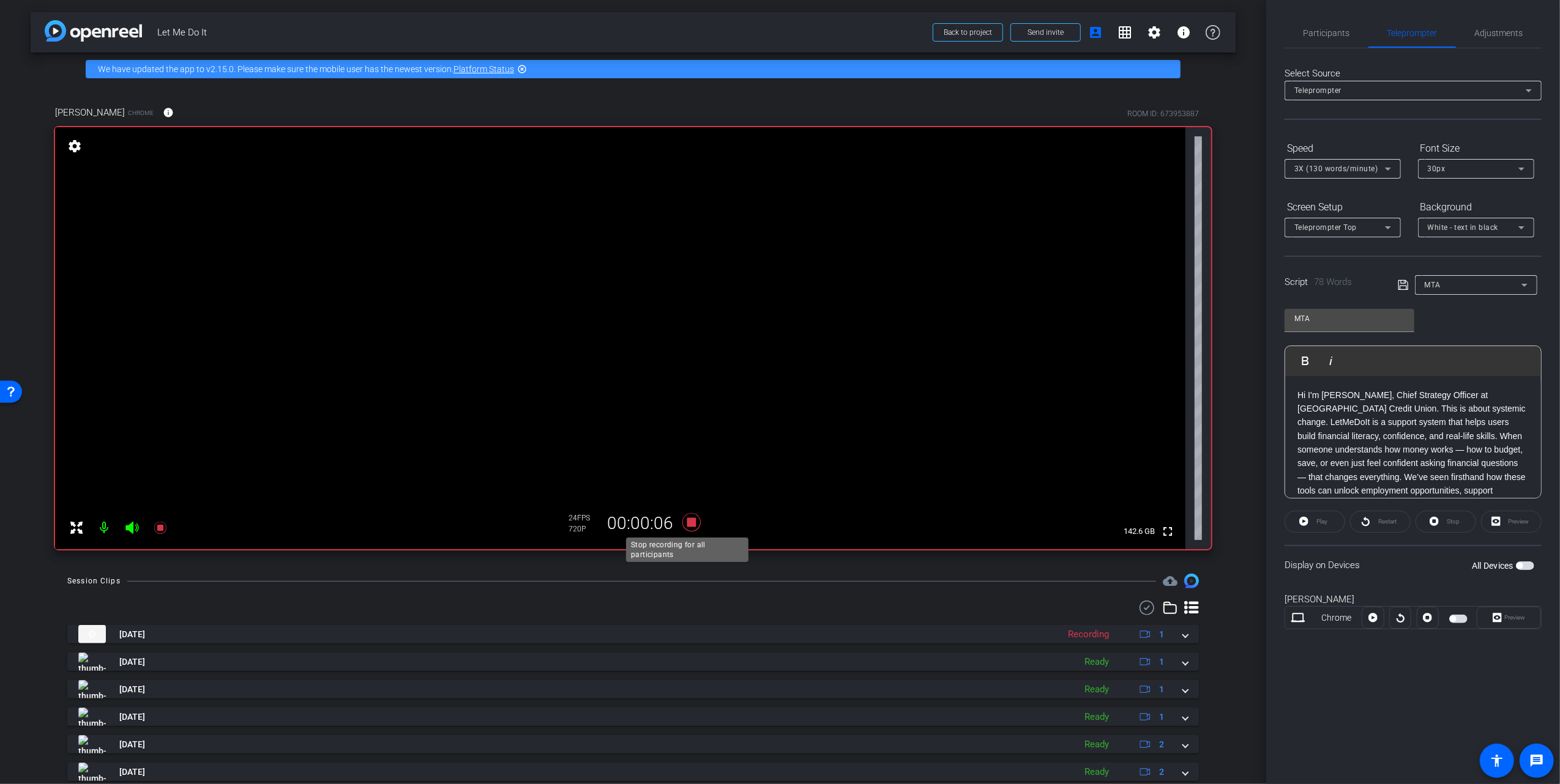
click at [681, 518] on icon at bounding box center [691, 522] width 30 height 22
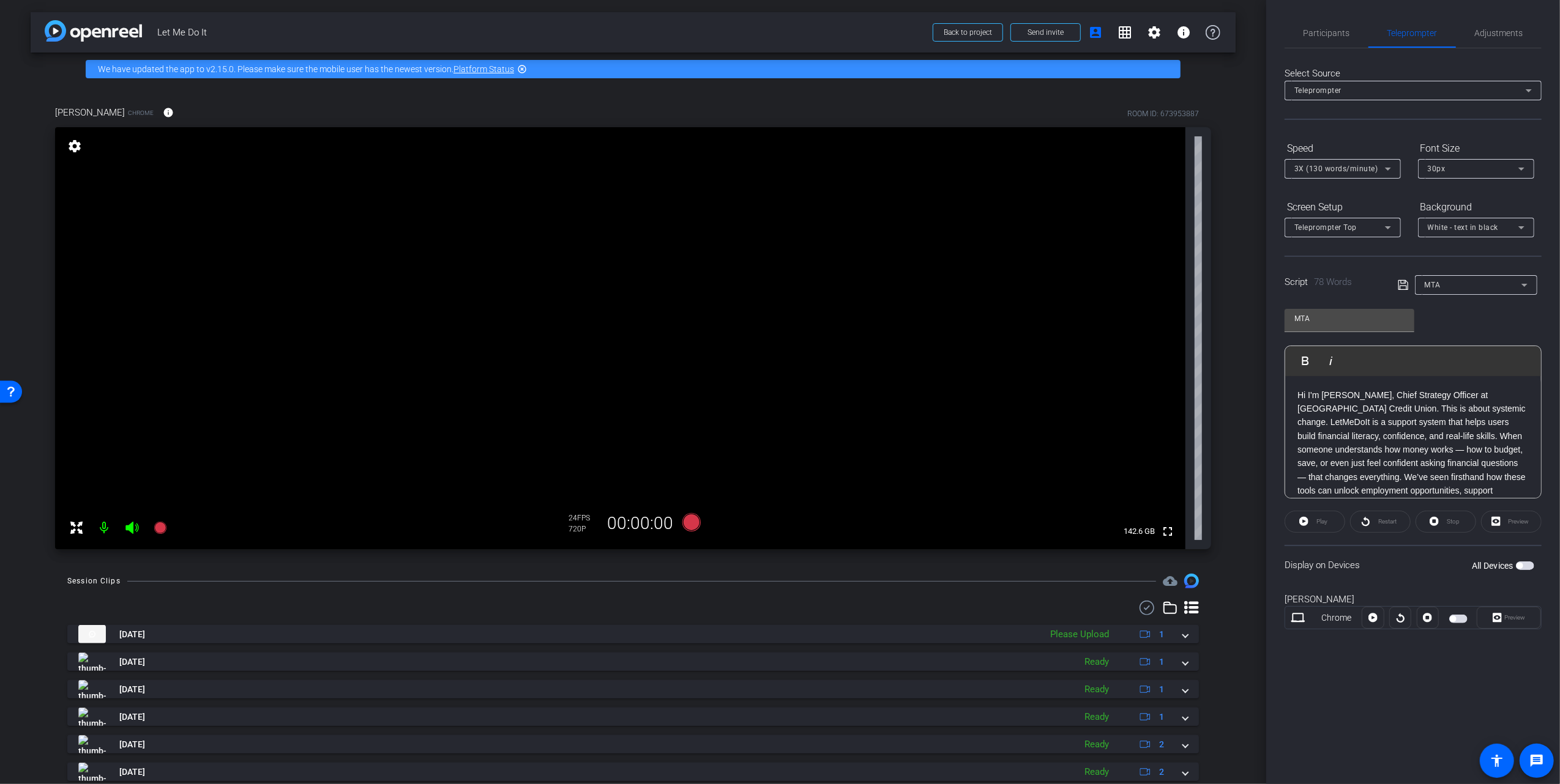
click at [1397, 289] on icon at bounding box center [1403, 285] width 11 height 14
click at [685, 519] on icon at bounding box center [691, 522] width 19 height 19
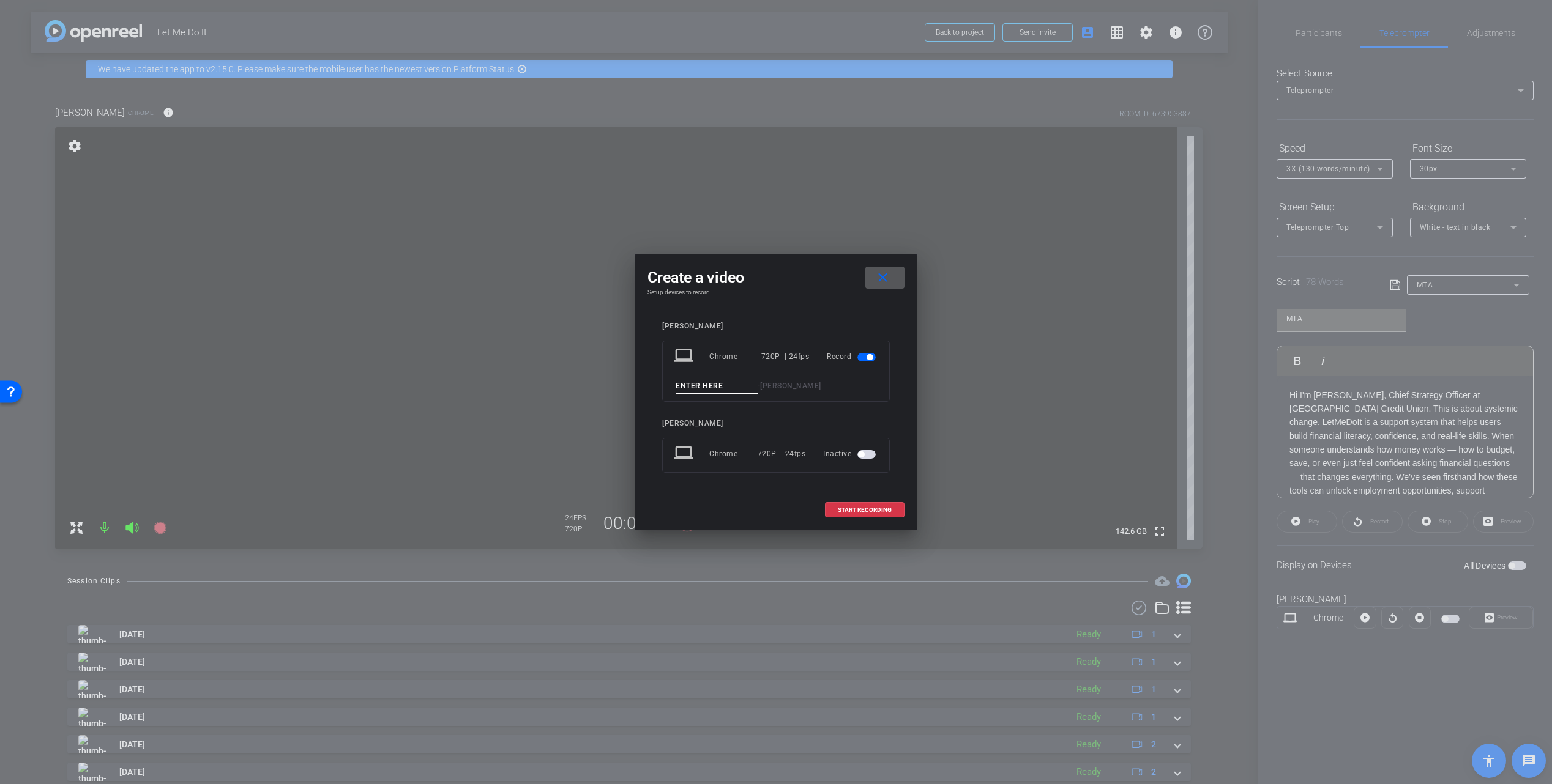
click at [711, 384] on input at bounding box center [717, 385] width 82 height 15
type input "6"
click at [855, 510] on span "START RECORDING" at bounding box center [864, 510] width 54 height 6
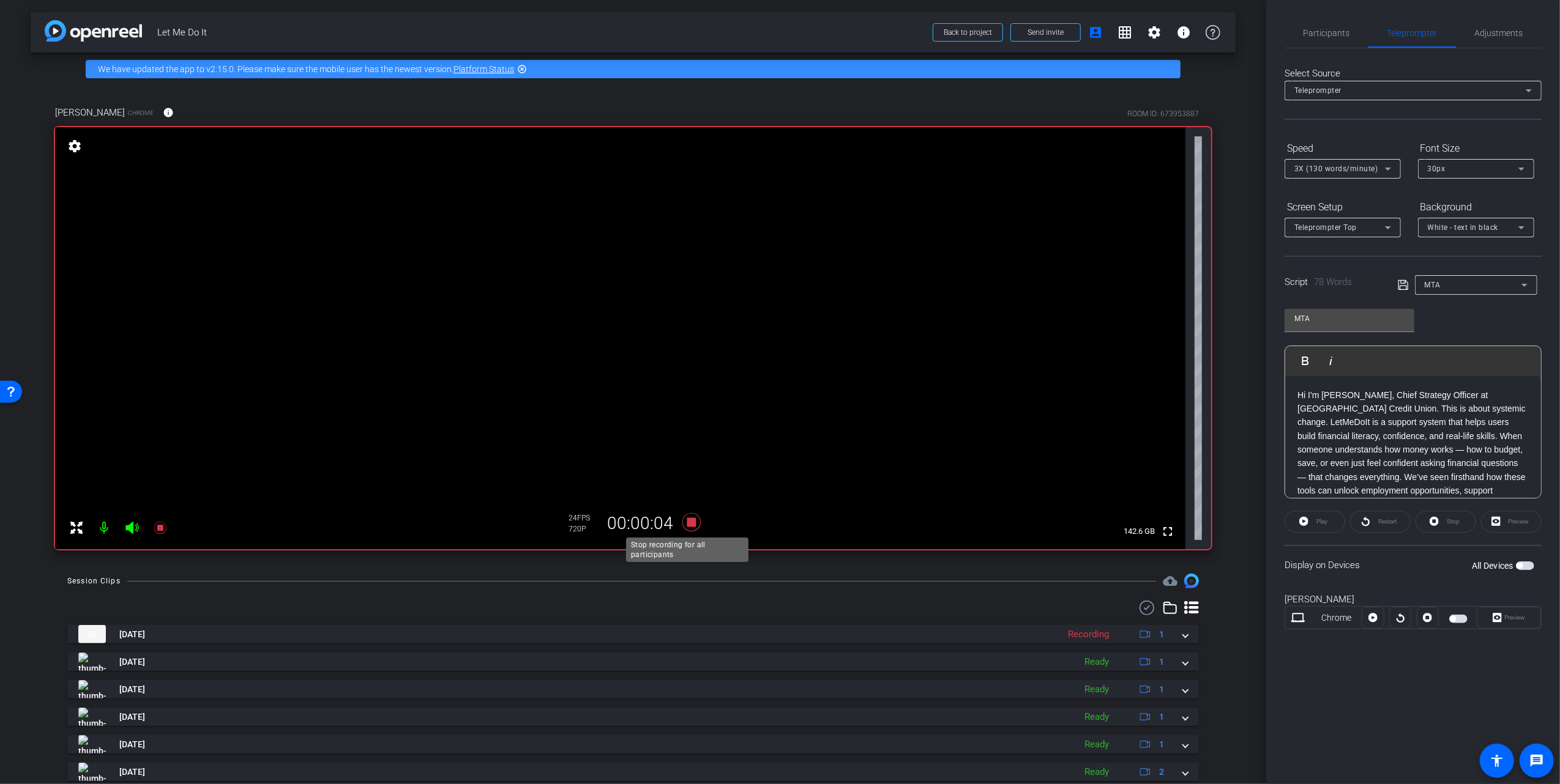
click at [688, 518] on icon at bounding box center [691, 522] width 19 height 19
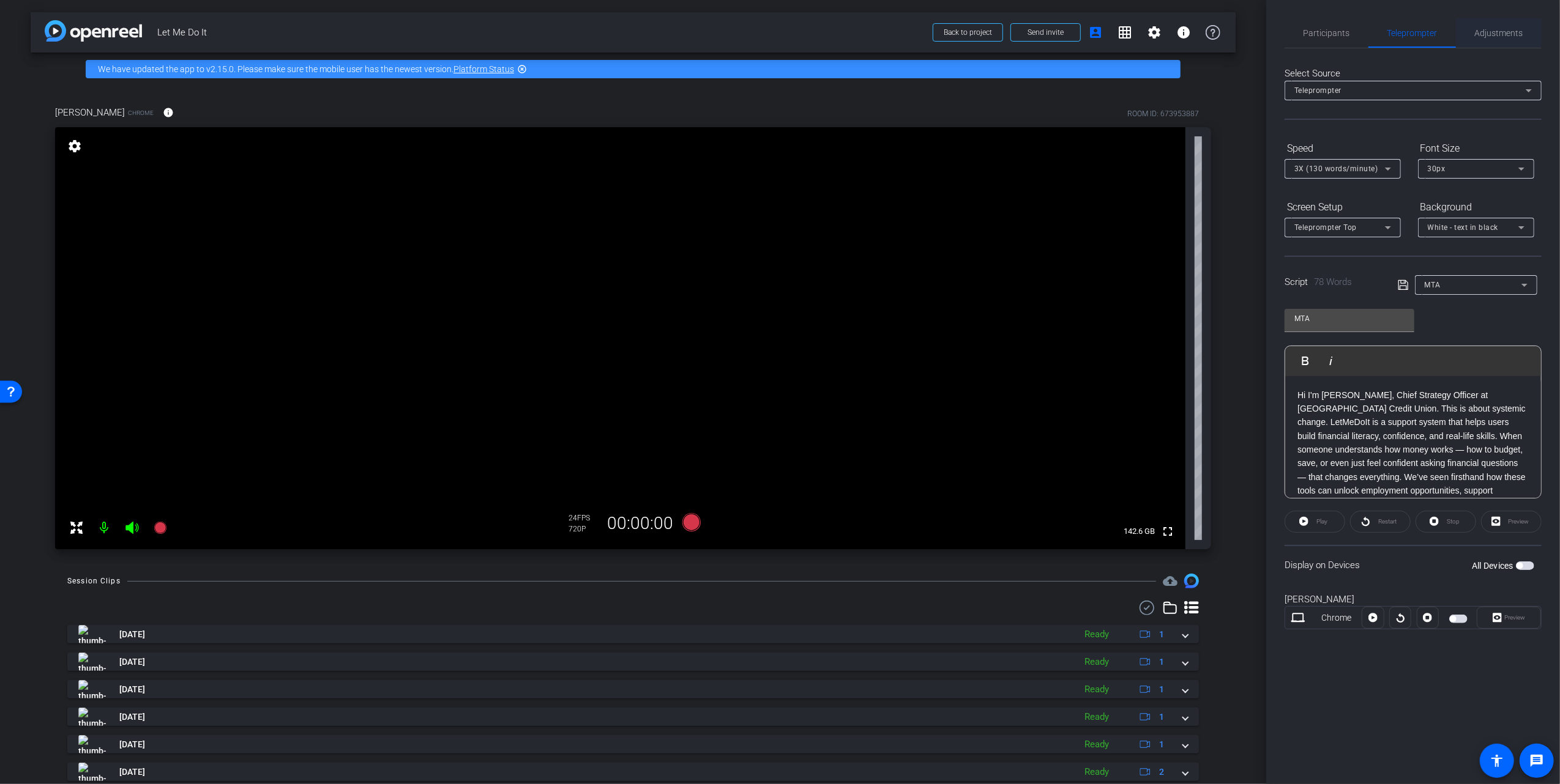
click at [1494, 30] on span "Adjustments" at bounding box center [1499, 33] width 48 height 9
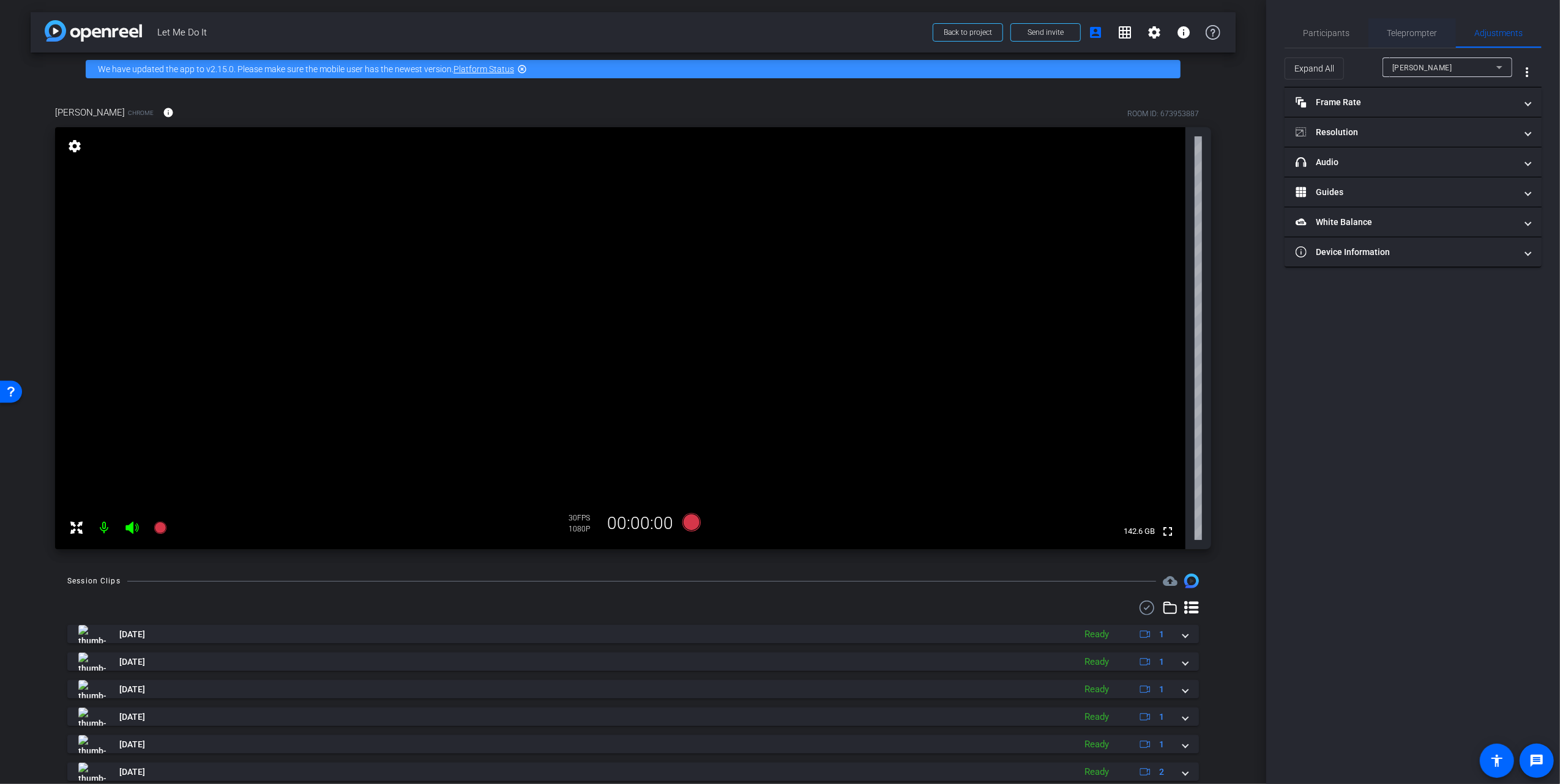
click at [1403, 34] on span "Teleprompter" at bounding box center [1412, 33] width 50 height 9
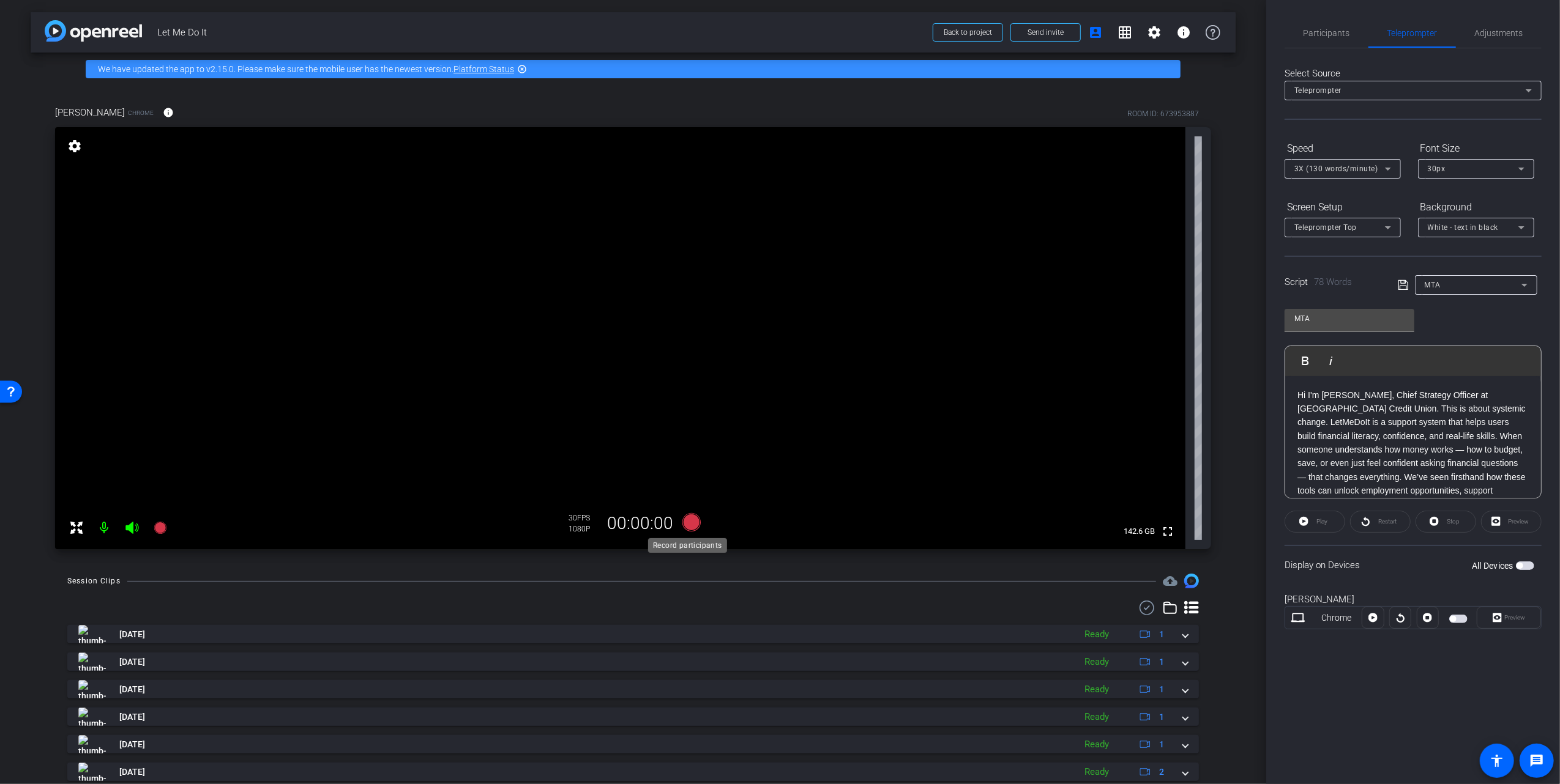
click at [689, 524] on icon at bounding box center [691, 522] width 19 height 19
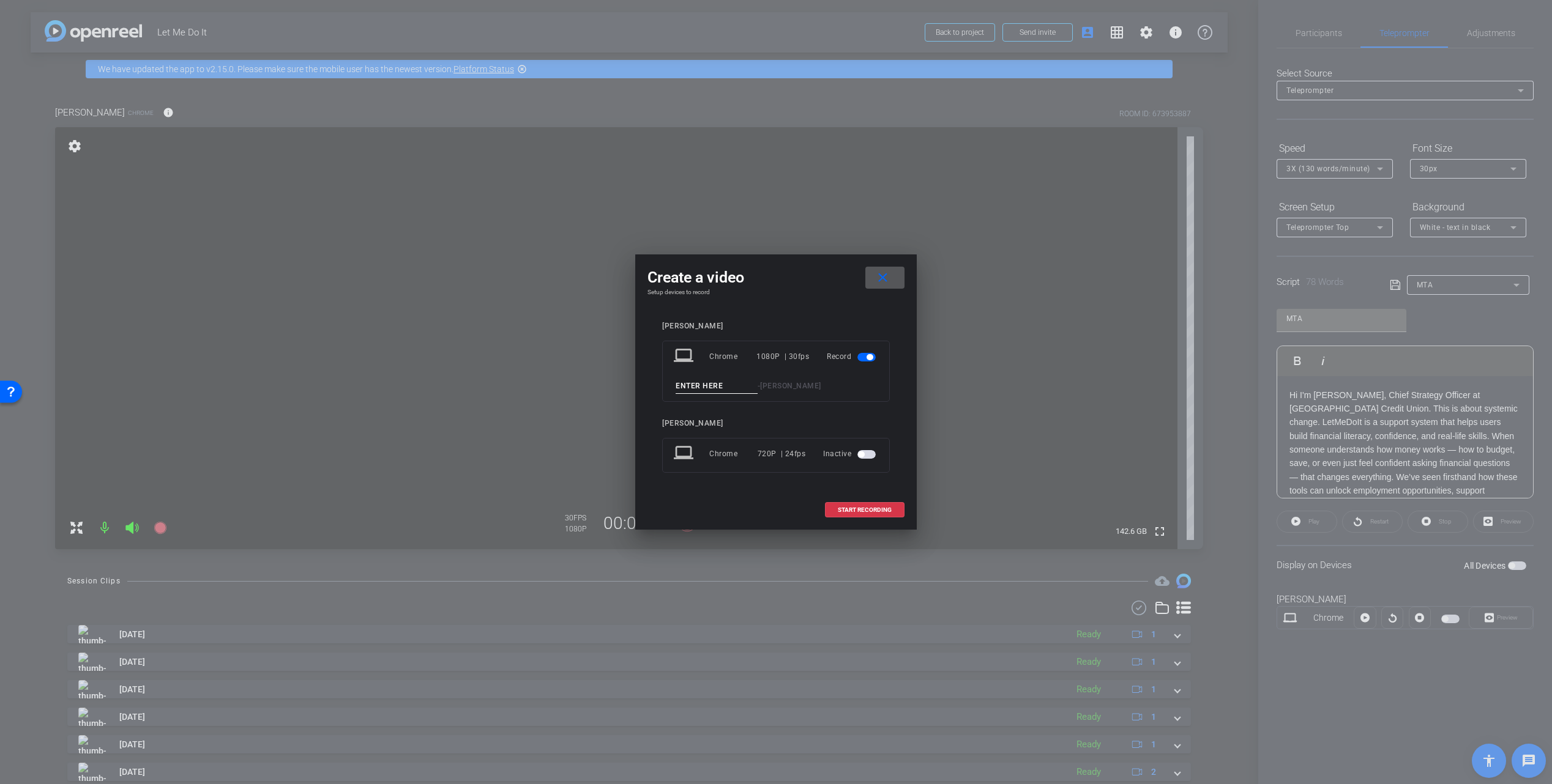
click at [713, 384] on input at bounding box center [717, 385] width 82 height 15
type input "7"
click at [848, 504] on span at bounding box center [865, 510] width 79 height 30
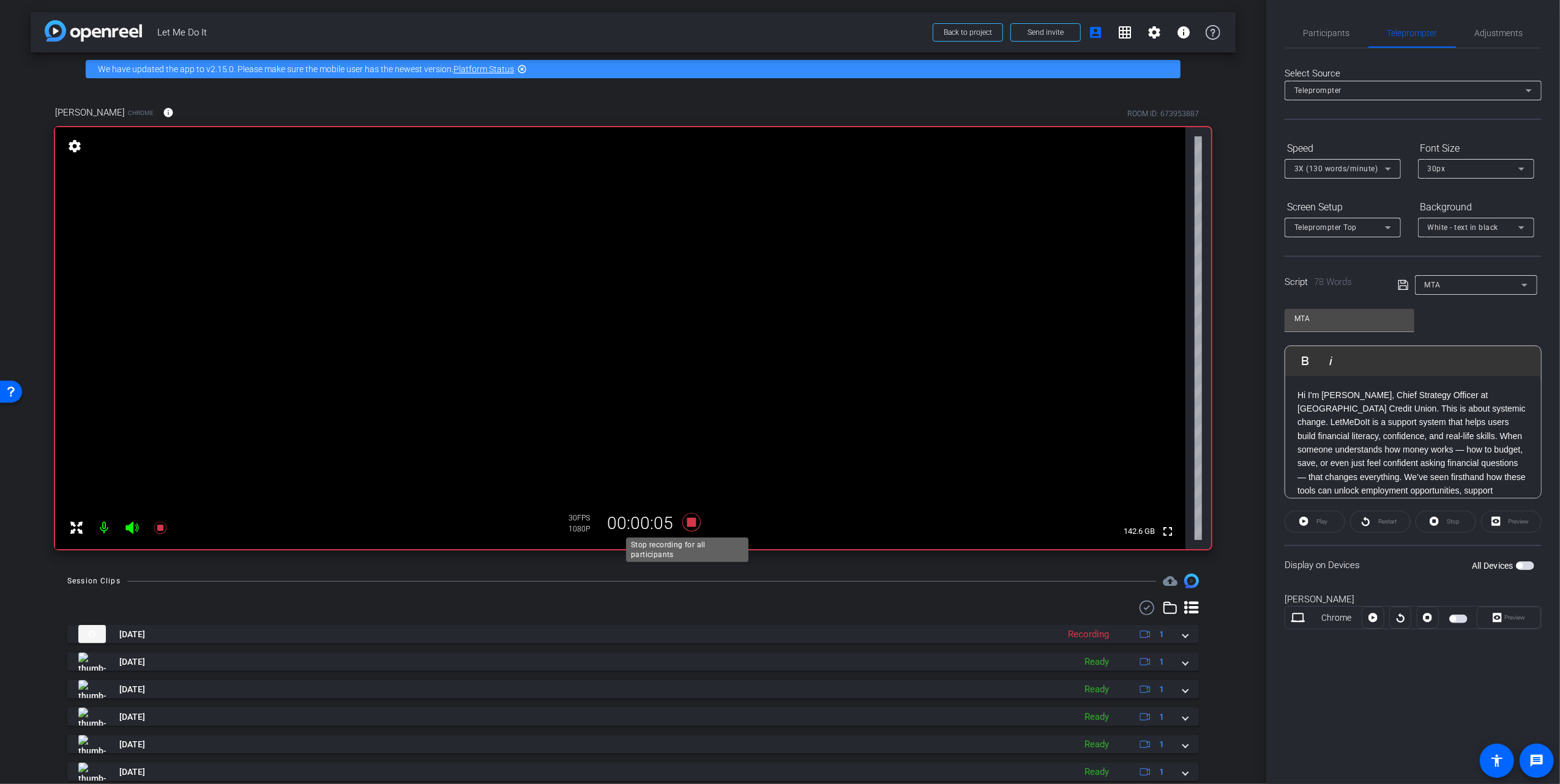
click at [686, 519] on icon at bounding box center [691, 522] width 19 height 19
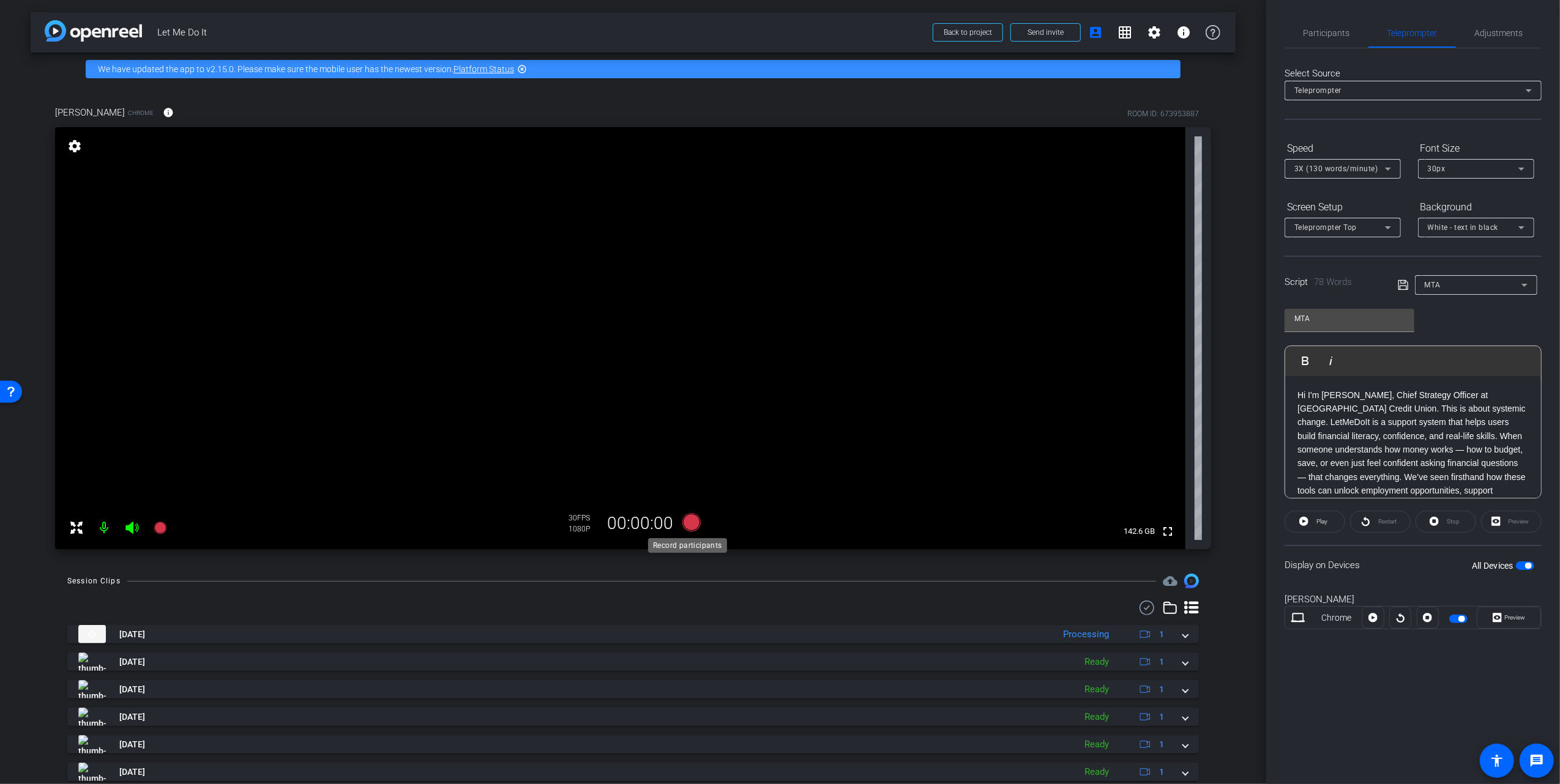
click at [685, 519] on icon at bounding box center [691, 522] width 19 height 19
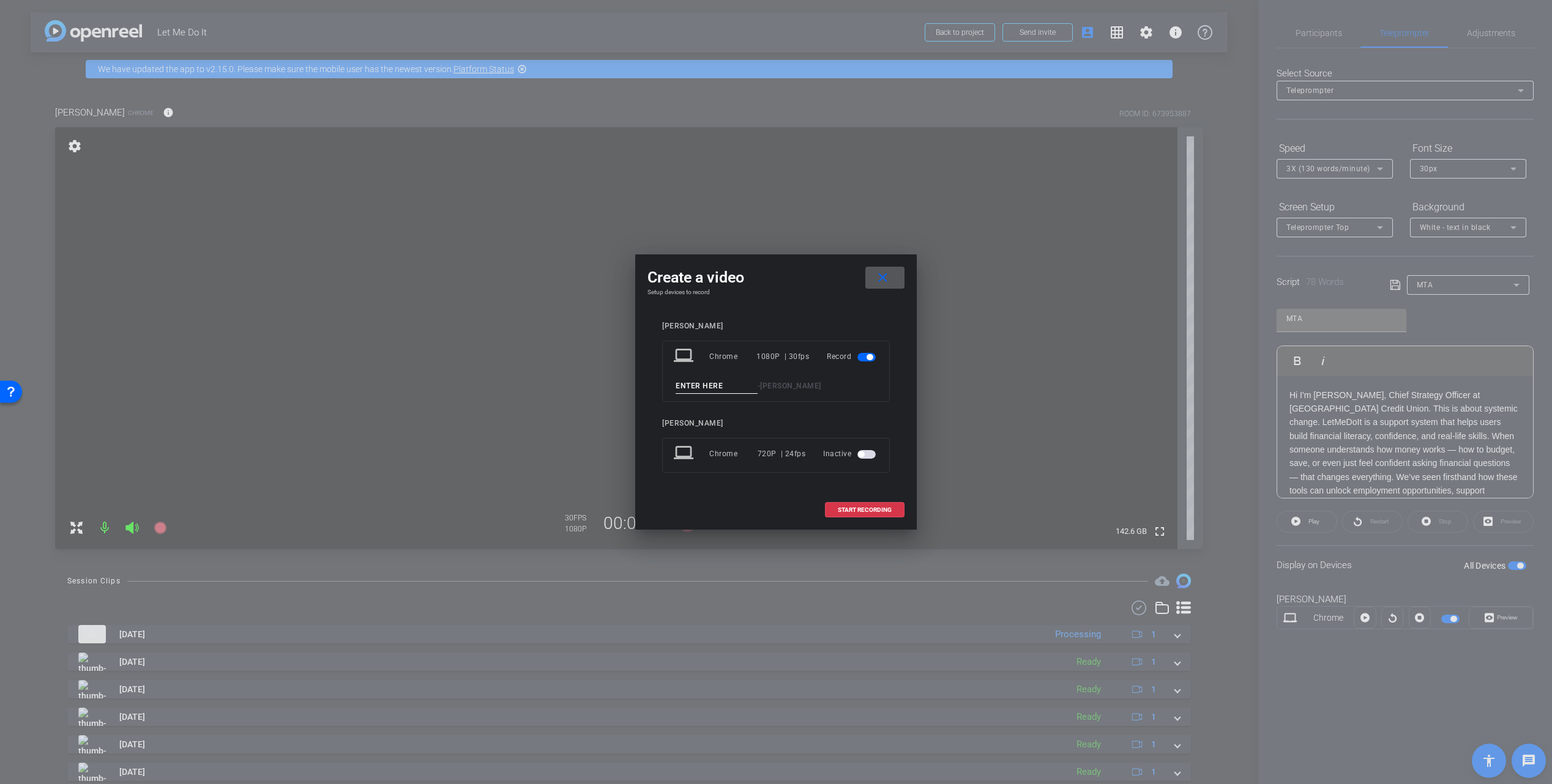
click at [725, 390] on input at bounding box center [717, 385] width 82 height 15
type input "79"
click at [861, 507] on span "START RECORDING" at bounding box center [864, 510] width 54 height 6
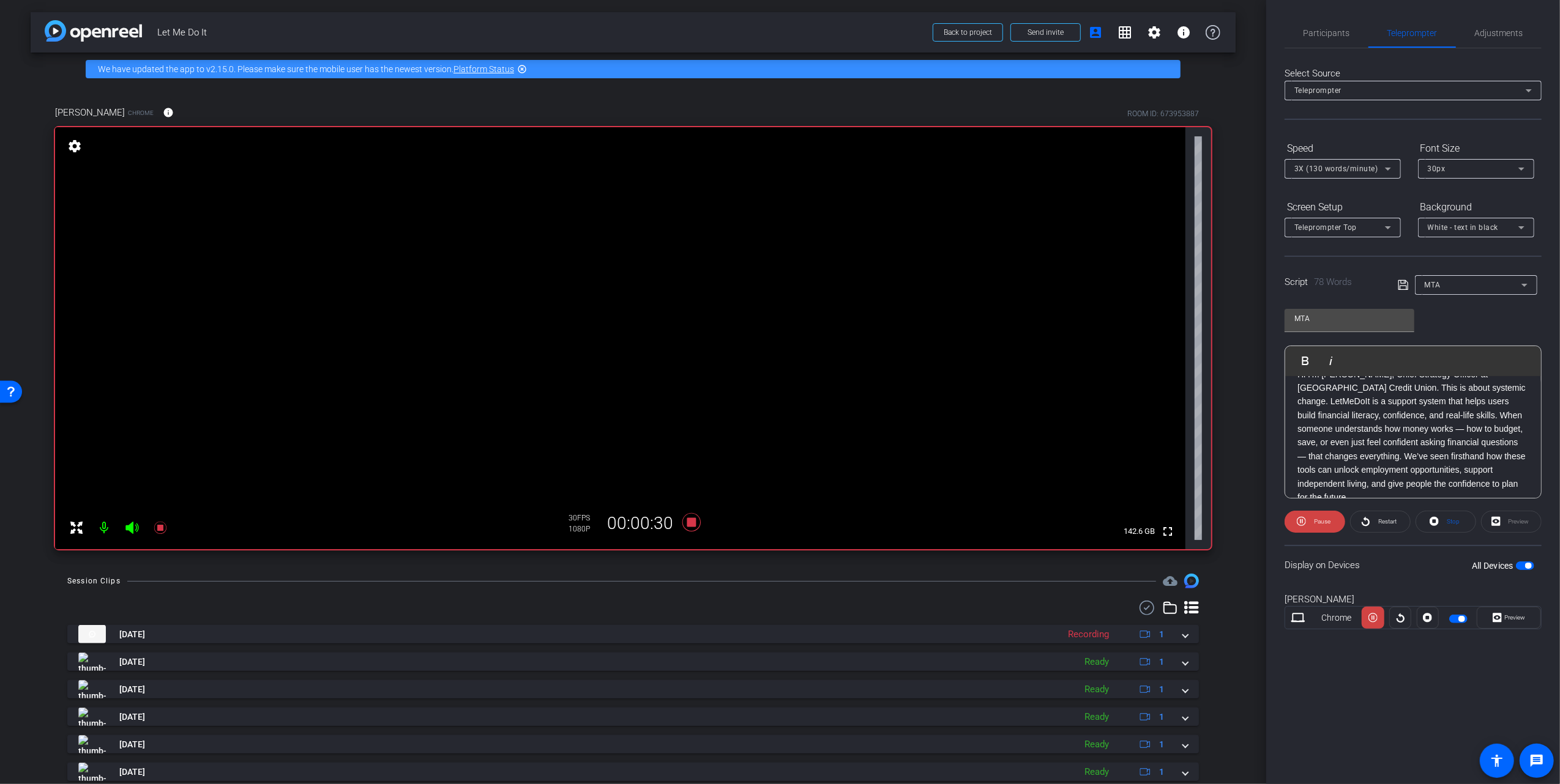
scroll to position [39, 0]
click at [684, 521] on icon at bounding box center [691, 522] width 19 height 19
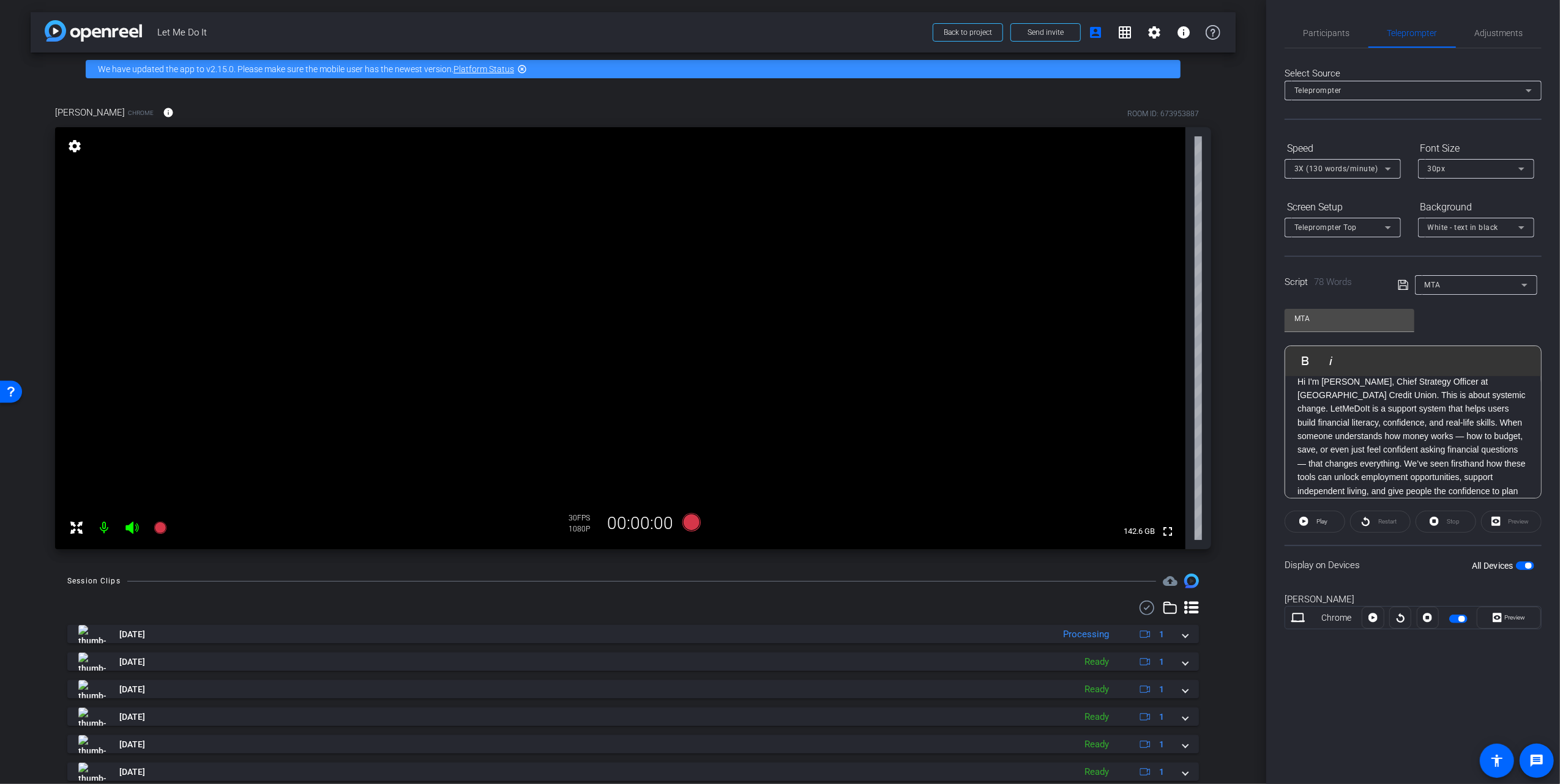
scroll to position [0, 0]
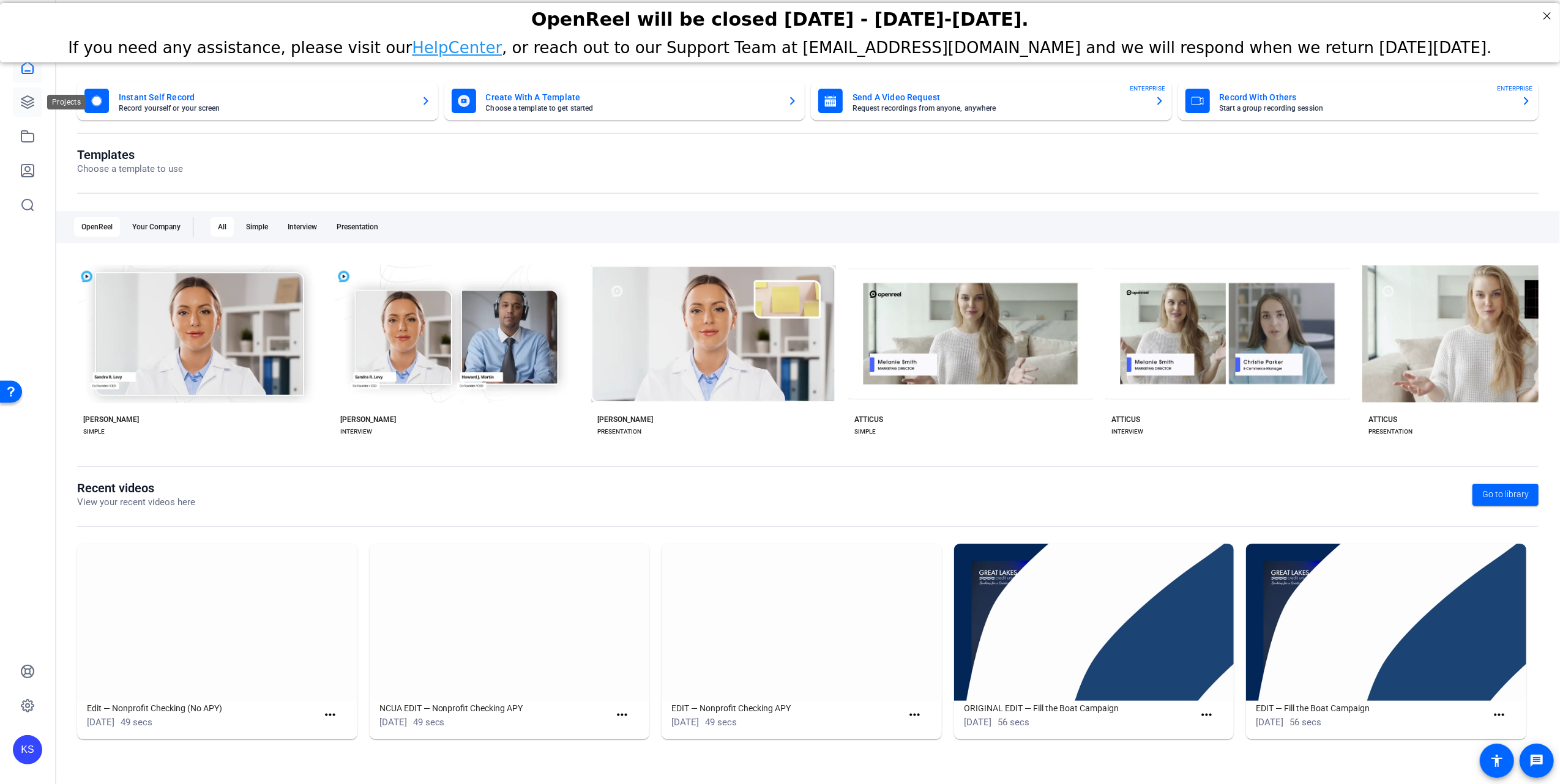
click at [22, 100] on icon at bounding box center [28, 102] width 14 height 14
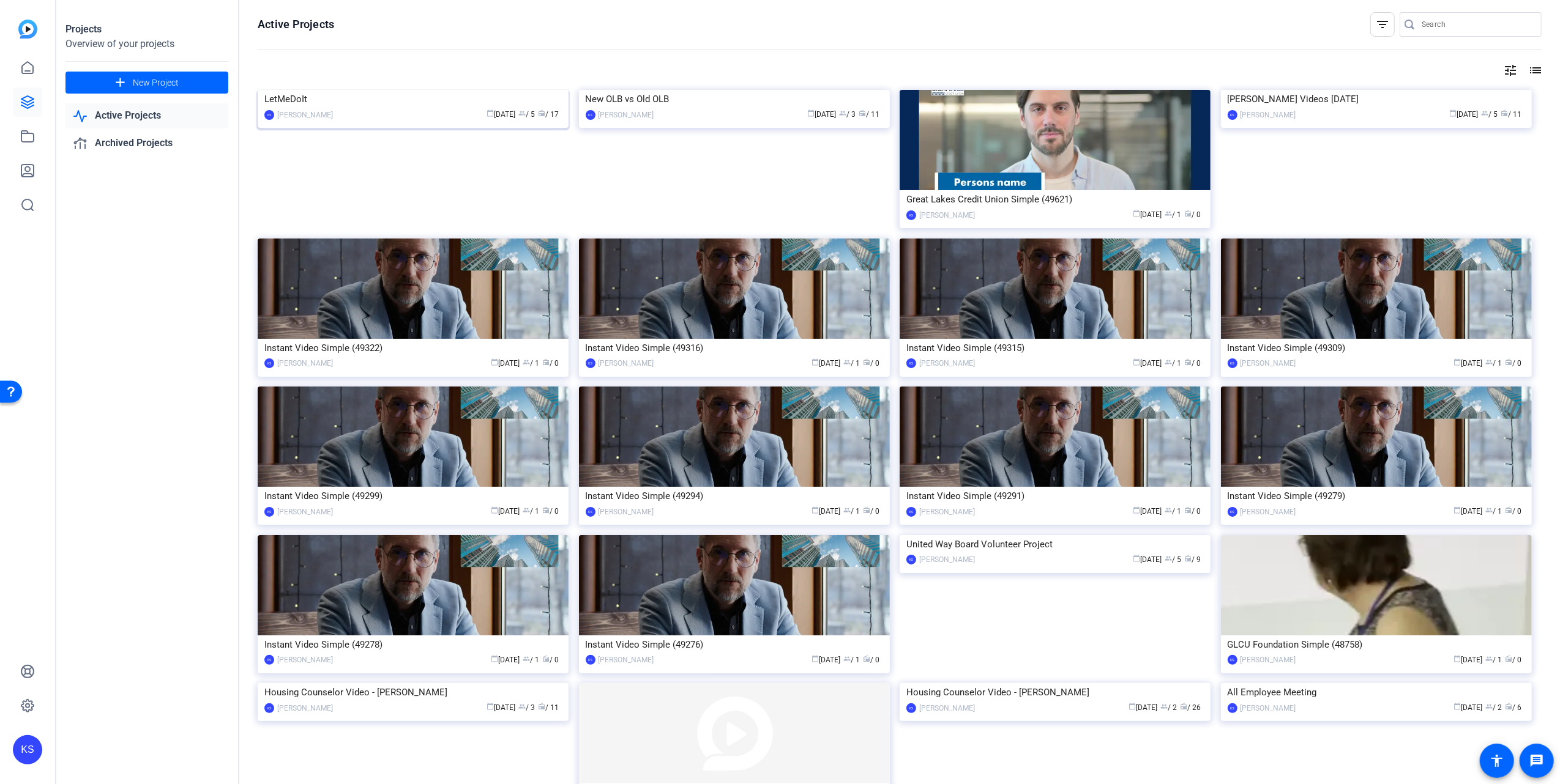
click at [437, 90] on img at bounding box center [413, 90] width 311 height 0
